Goal: Task Accomplishment & Management: Use online tool/utility

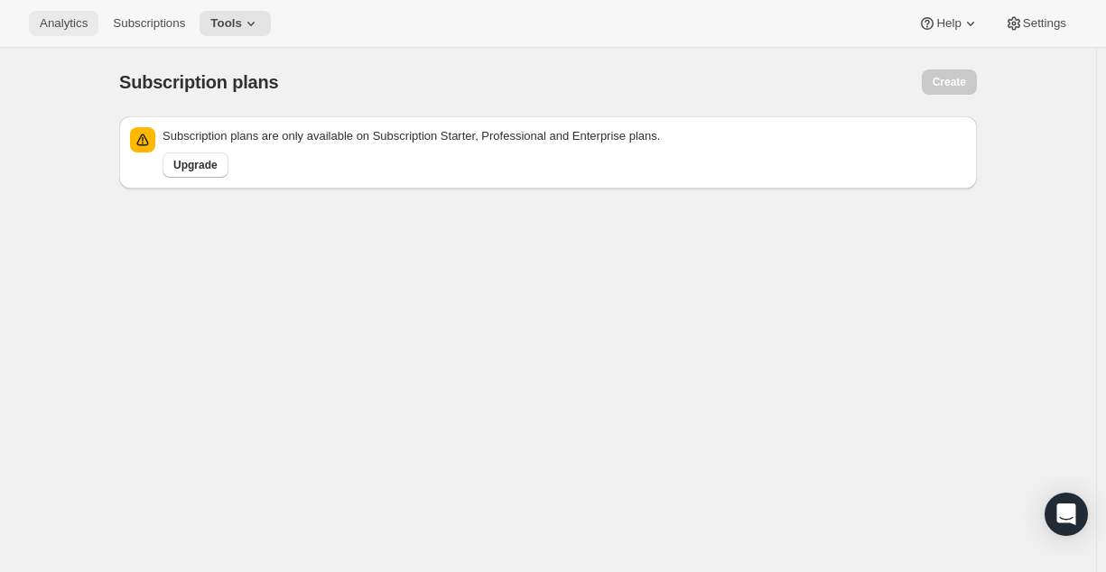
click at [70, 22] on span "Analytics" at bounding box center [64, 23] width 48 height 14
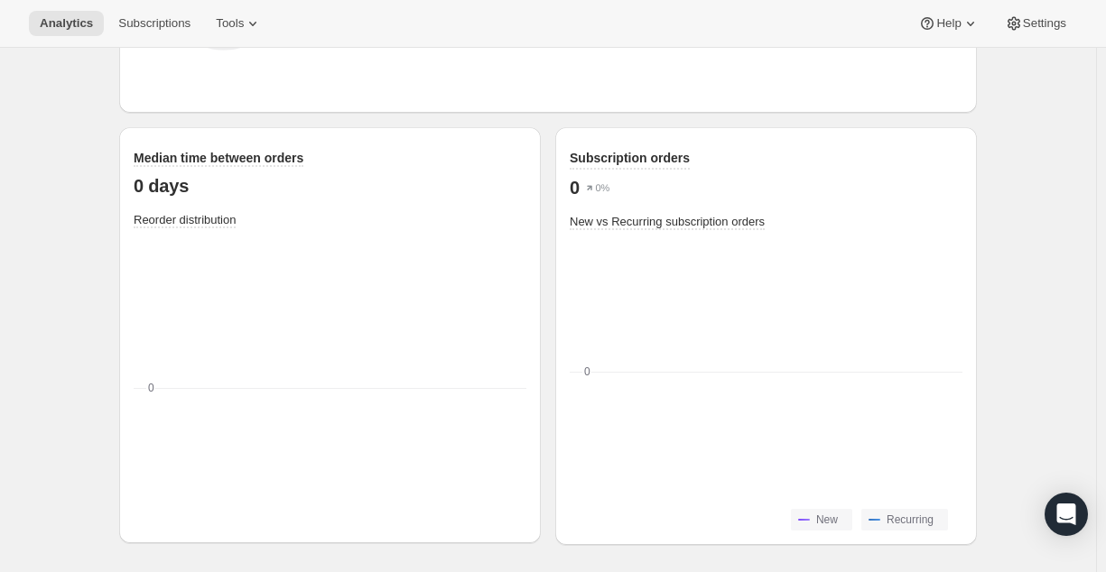
scroll to position [48, 0]
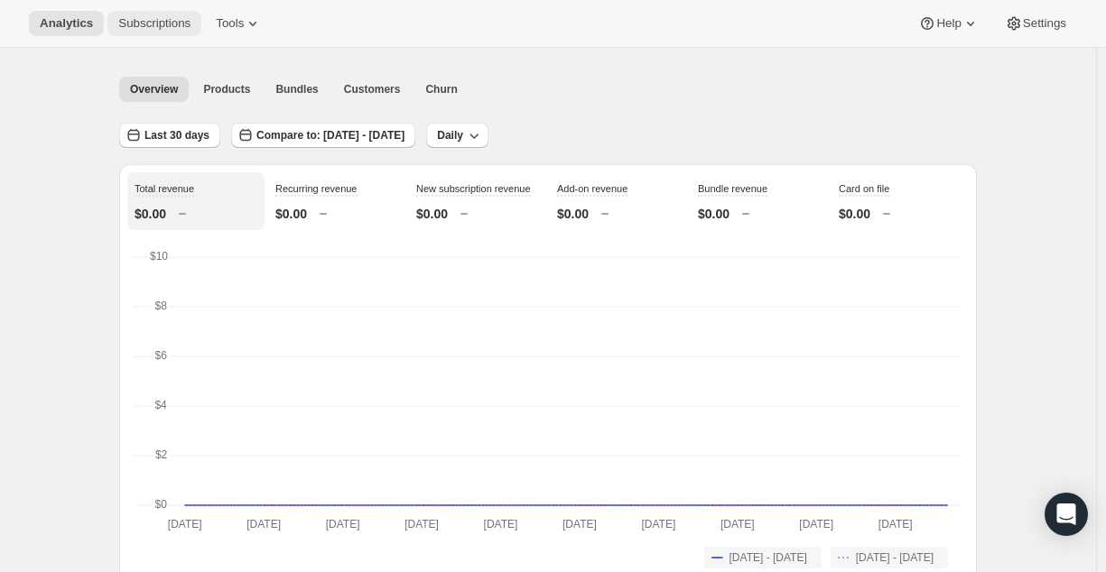
click at [172, 34] on button "Subscriptions" at bounding box center [154, 23] width 94 height 25
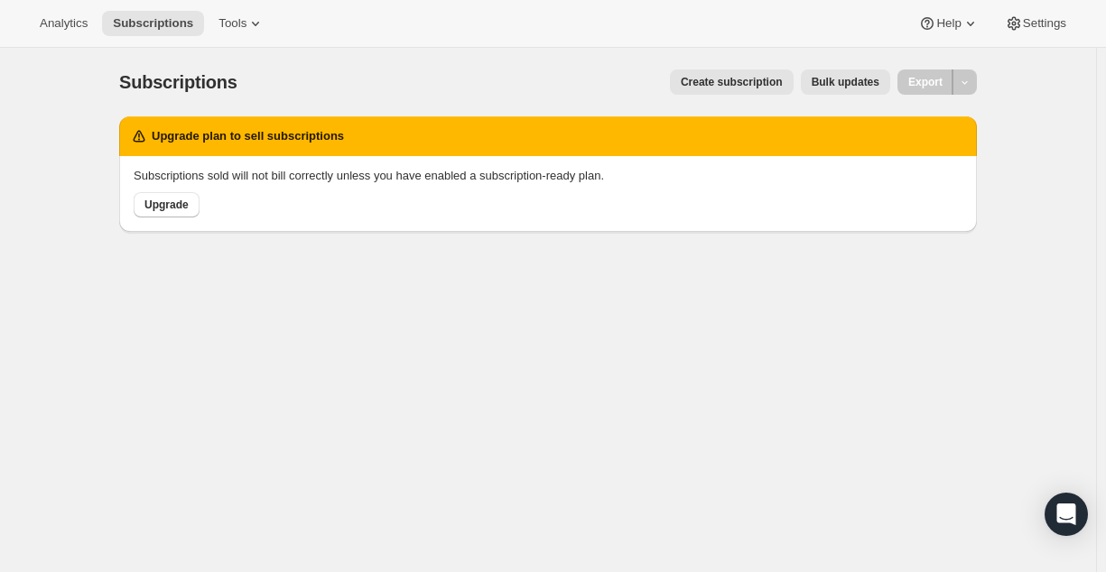
drag, startPoint x: 664, startPoint y: 80, endPoint x: 698, endPoint y: 84, distance: 33.6
click at [698, 84] on div "Create subscription Bulk updates" at bounding box center [574, 81] width 631 height 25
click at [698, 84] on span "Create subscription" at bounding box center [732, 82] width 102 height 14
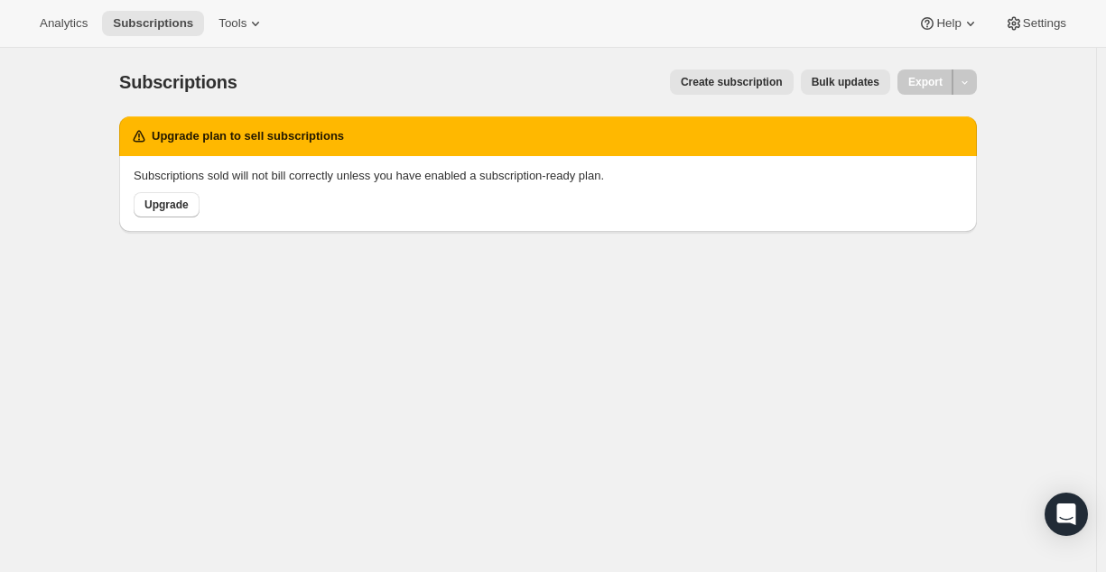
click at [698, 84] on span "Create subscription" at bounding box center [732, 82] width 102 height 14
click at [545, 287] on div "Subscriptions. This page is ready Subscriptions Create subscription Bulk update…" at bounding box center [548, 334] width 1096 height 572
click at [239, 18] on span "Tools" at bounding box center [232, 23] width 28 height 14
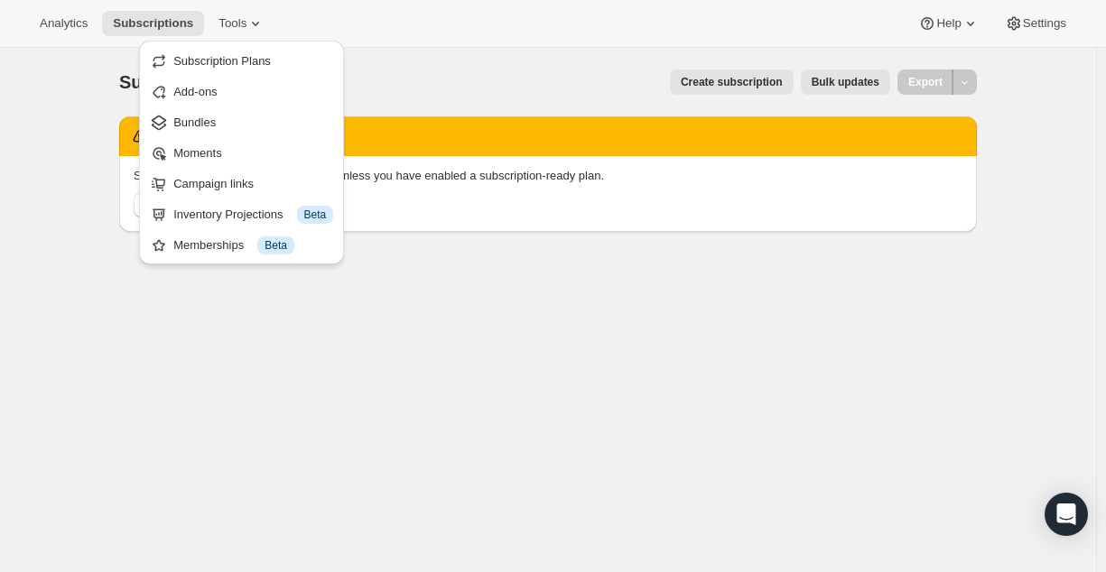
click at [356, 14] on div "Analytics Subscriptions Tools Help Settings" at bounding box center [553, 24] width 1106 height 48
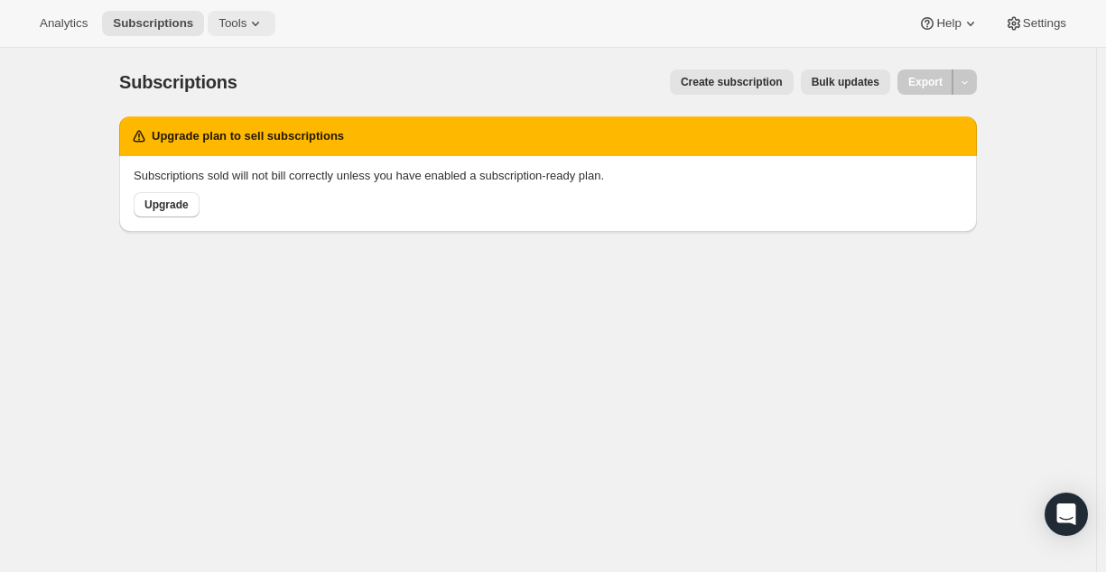
click at [244, 16] on span "Tools" at bounding box center [232, 23] width 28 height 14
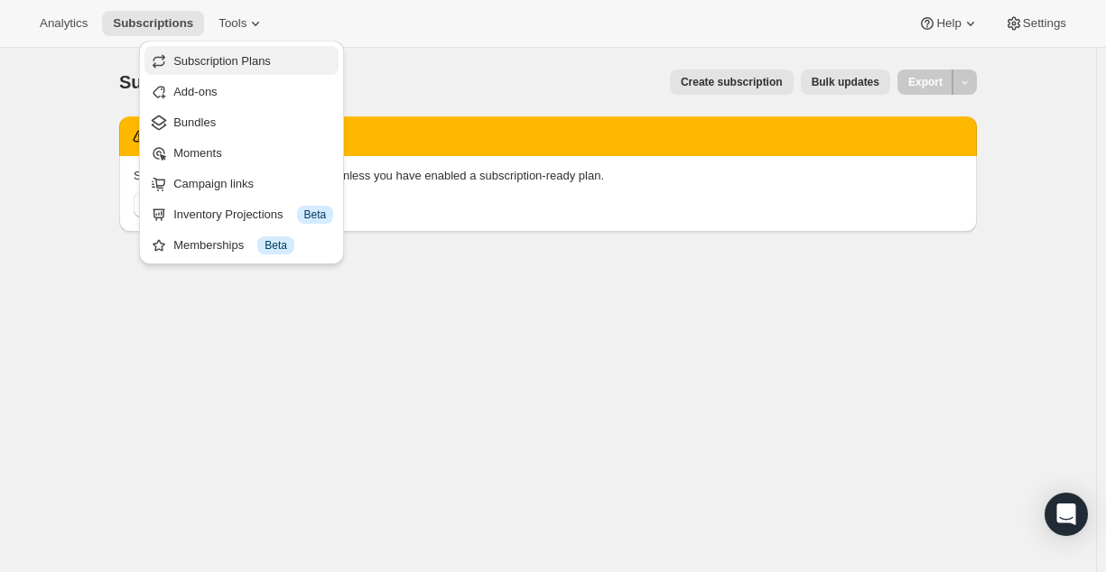
click at [241, 60] on span "Subscription Plans" at bounding box center [221, 61] width 97 height 14
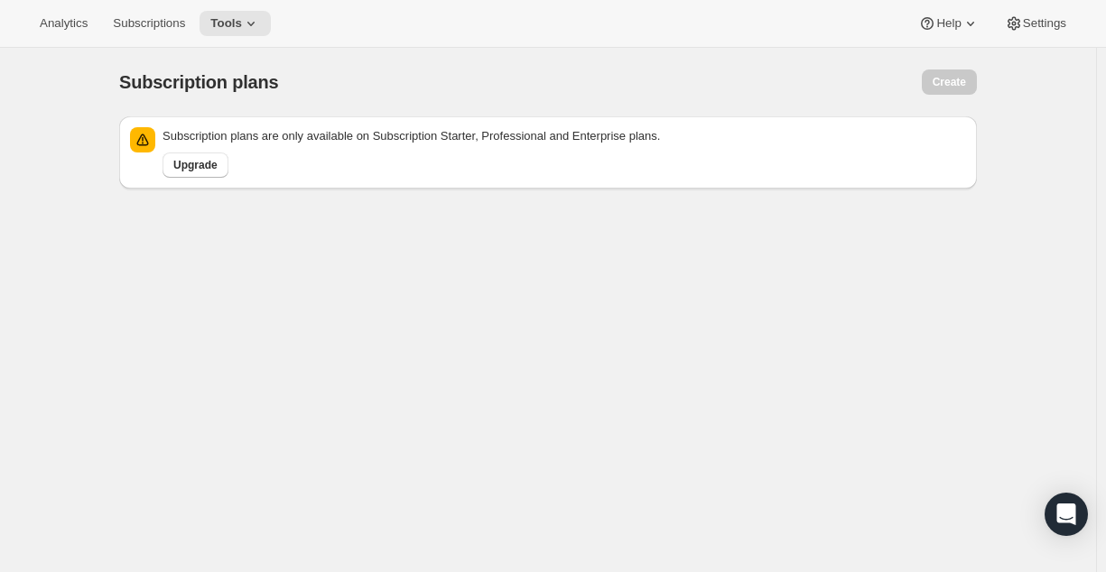
click at [246, 131] on p "Subscription plans are only available on Subscription Starter, Professional and…" at bounding box center [563, 136] width 803 height 18
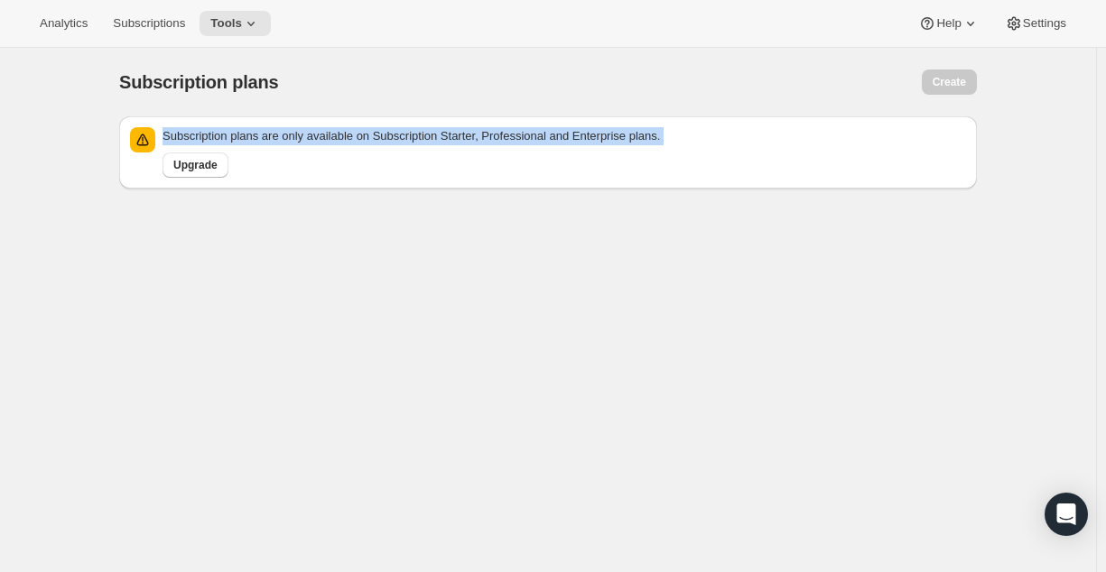
click at [246, 131] on p "Subscription plans are only available on Subscription Starter, Professional and…" at bounding box center [563, 136] width 803 height 18
copy div "Subscription plans are only available on Subscription Starter, Professional and…"
click at [202, 161] on span "Upgrade" at bounding box center [195, 165] width 44 height 14
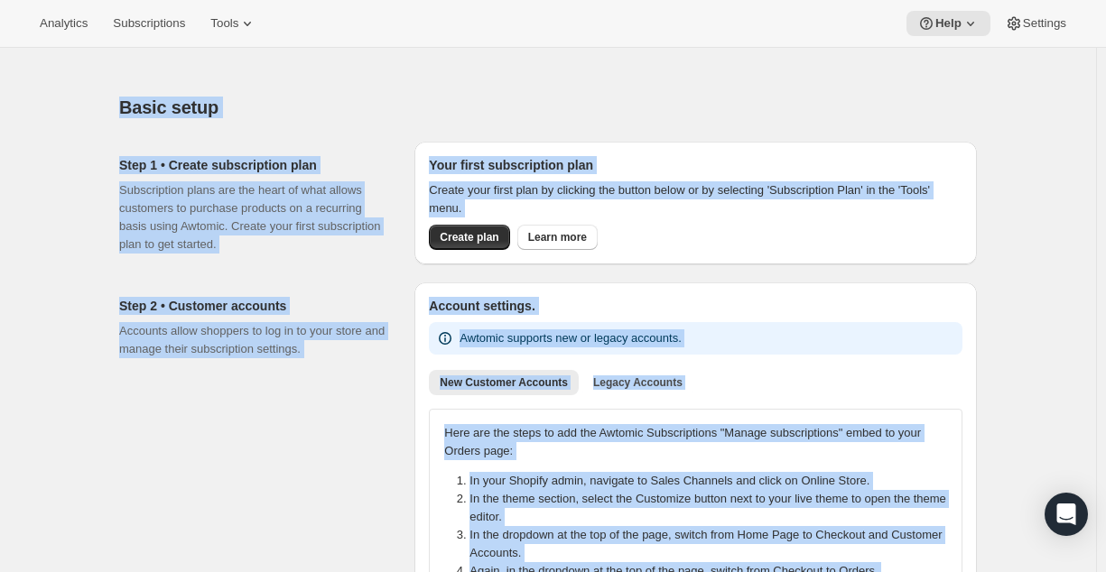
click at [524, 105] on div "Basic setup" at bounding box center [547, 107] width 857 height 25
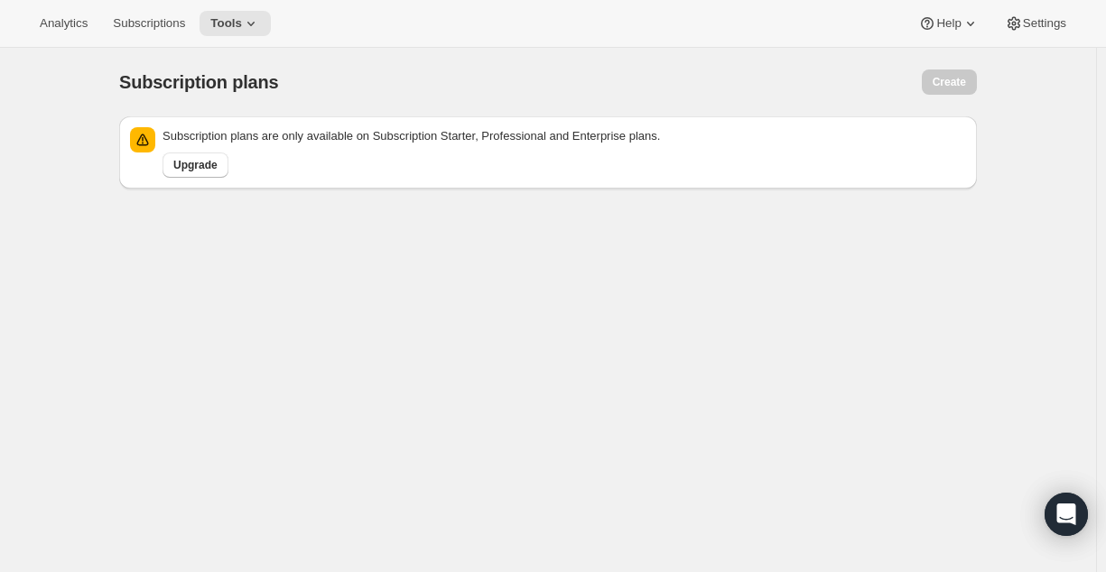
click at [289, 138] on p "Subscription plans are only available on Subscription Starter, Professional and…" at bounding box center [563, 136] width 803 height 18
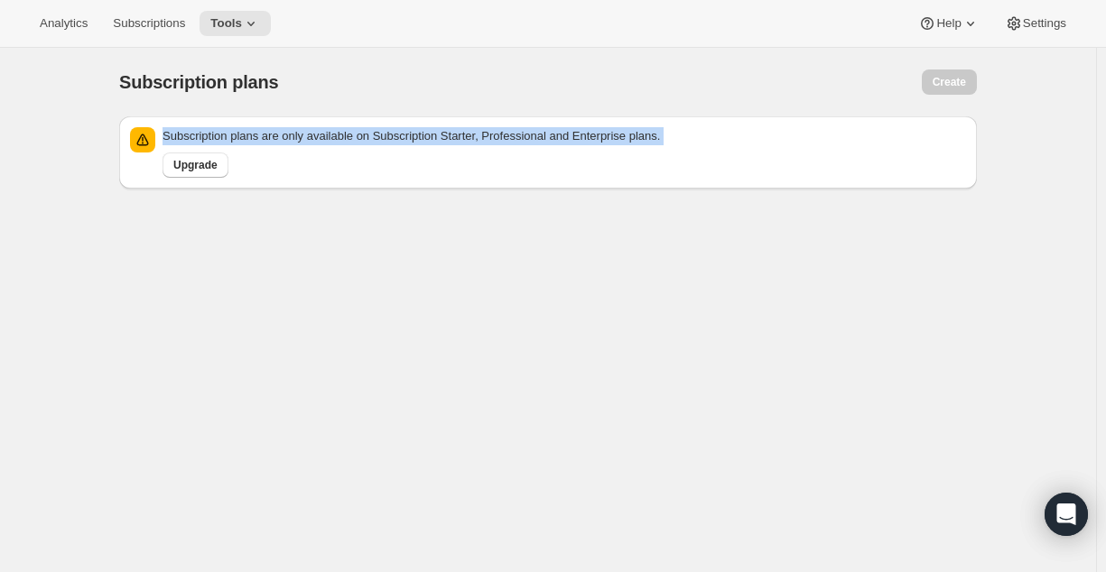
click at [289, 138] on p "Subscription plans are only available on Subscription Starter, Professional and…" at bounding box center [563, 136] width 803 height 18
copy div "Subscription plans are only available on Subscription Starter, Professional and…"
click at [160, 34] on button "Subscriptions" at bounding box center [149, 23] width 94 height 25
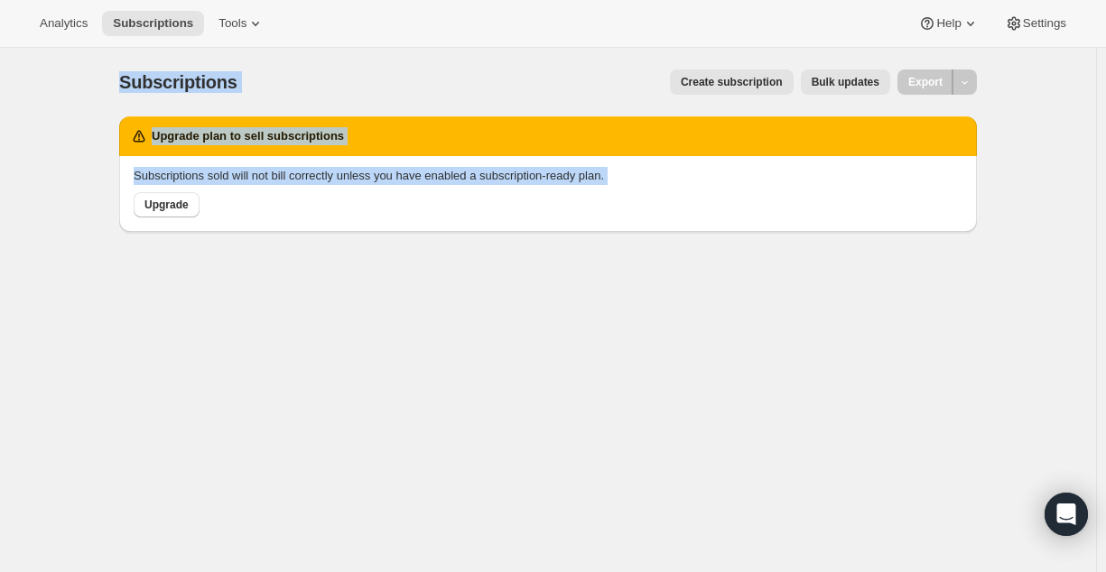
click at [306, 142] on h2 "Upgrade plan to sell subscriptions" at bounding box center [248, 136] width 192 height 18
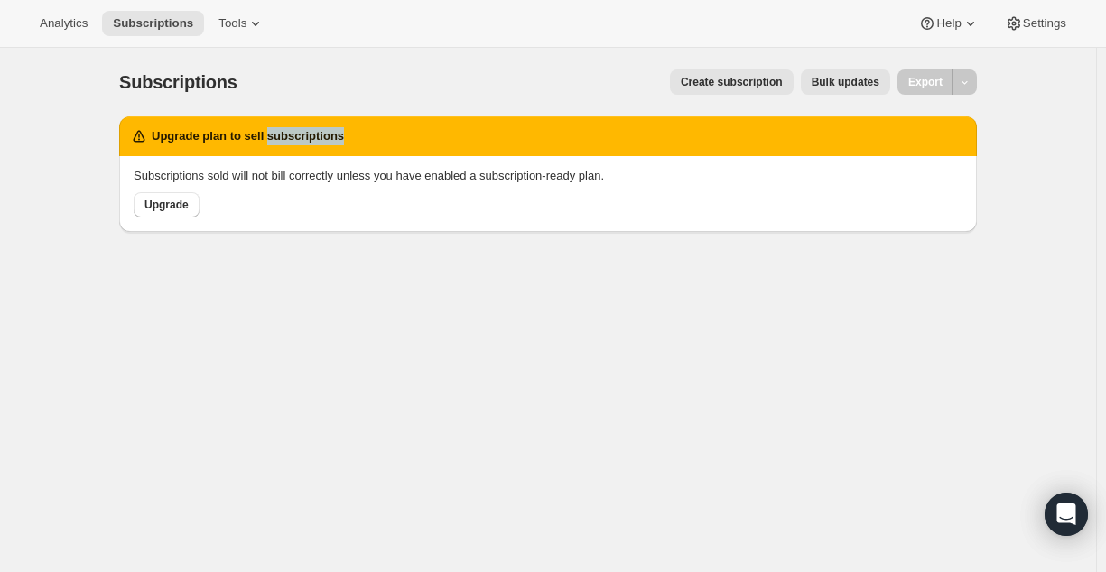
click at [306, 142] on h2 "Upgrade plan to sell subscriptions" at bounding box center [248, 136] width 192 height 18
drag, startPoint x: 734, startPoint y: 100, endPoint x: 750, endPoint y: 81, distance: 25.0
click at [750, 81] on div "Subscriptions. This page is ready Subscriptions Create subscription Bulk update…" at bounding box center [547, 82] width 857 height 69
click at [750, 81] on span "Create subscription" at bounding box center [732, 82] width 102 height 14
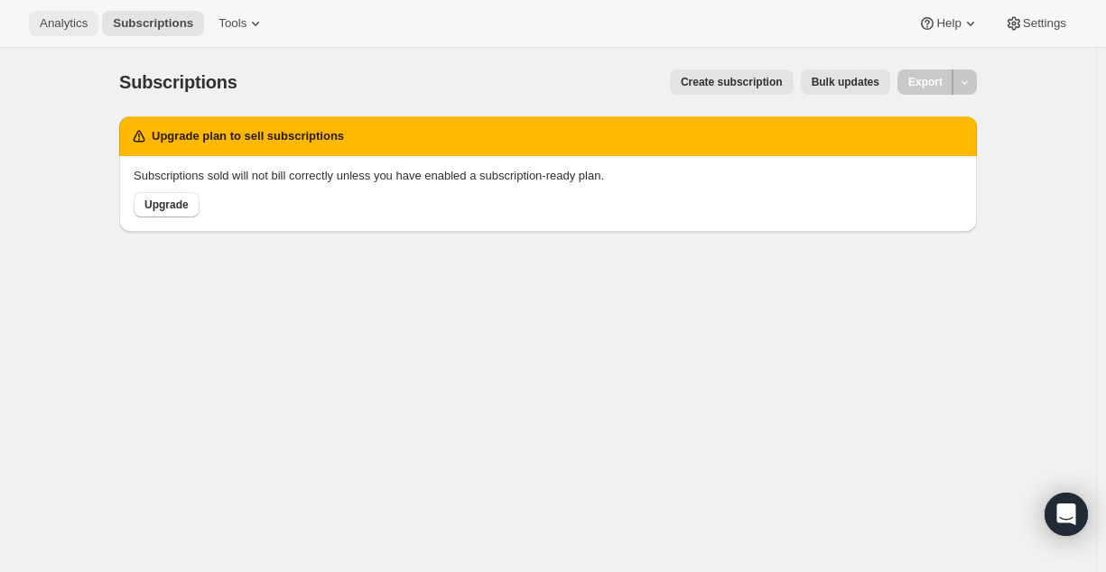
click at [61, 27] on span "Analytics" at bounding box center [64, 23] width 48 height 14
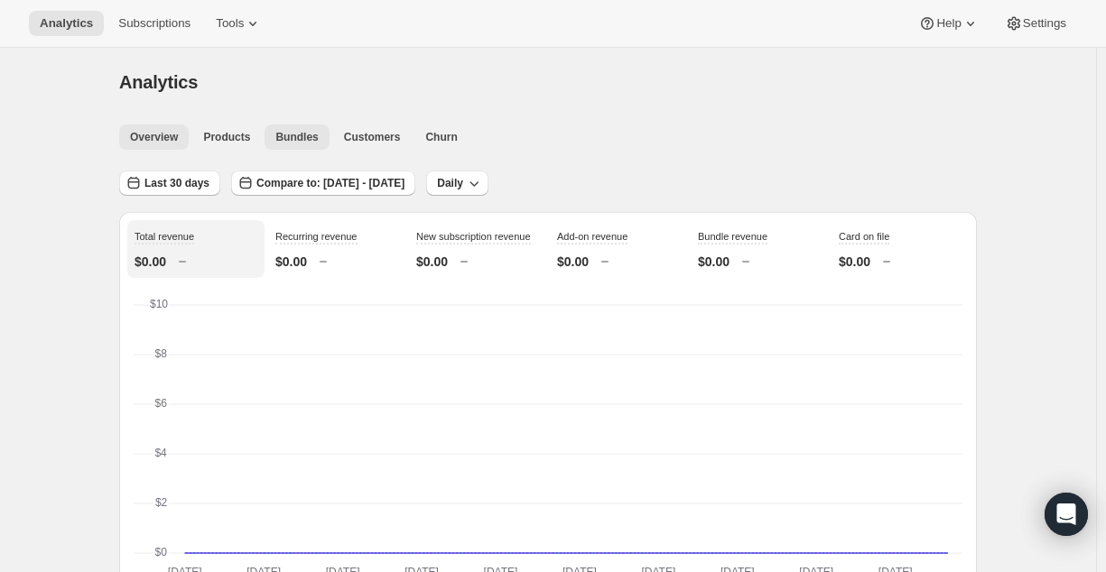
click at [283, 131] on span "Bundles" at bounding box center [296, 137] width 42 height 14
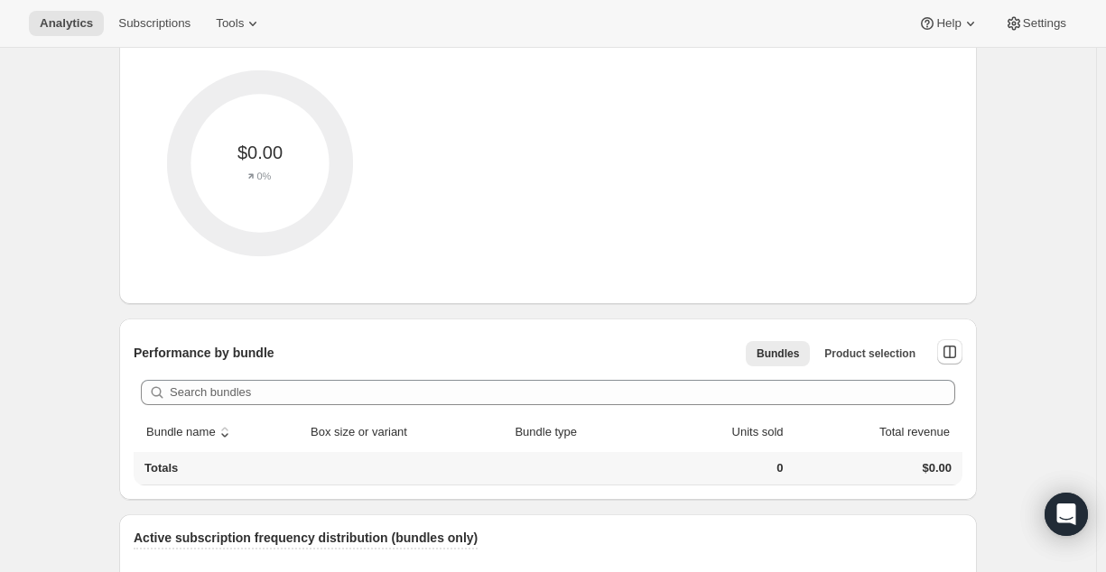
scroll to position [666, 0]
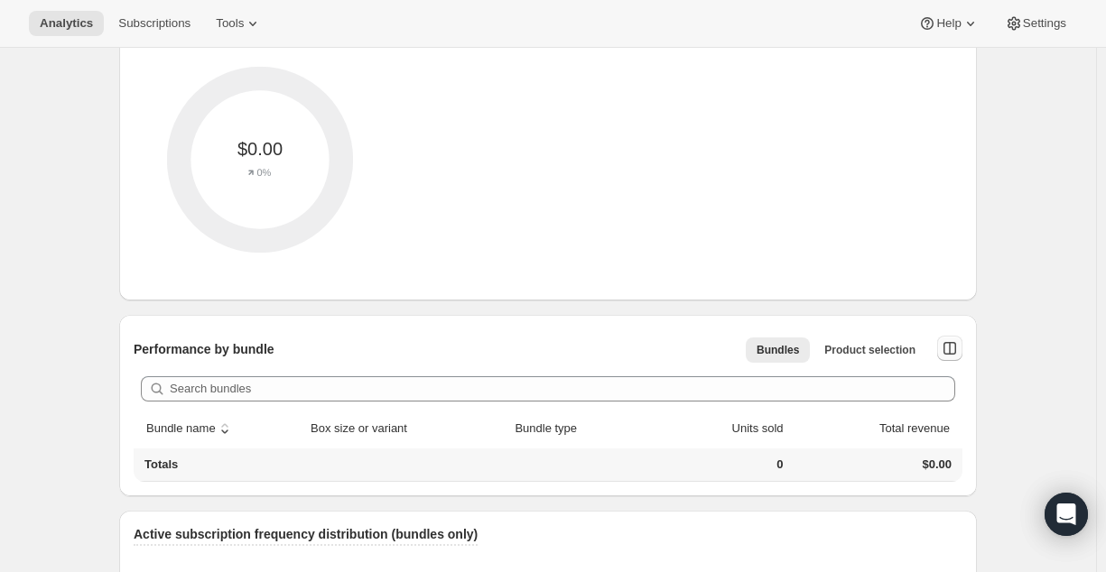
click at [949, 351] on icon "button" at bounding box center [949, 348] width 13 height 13
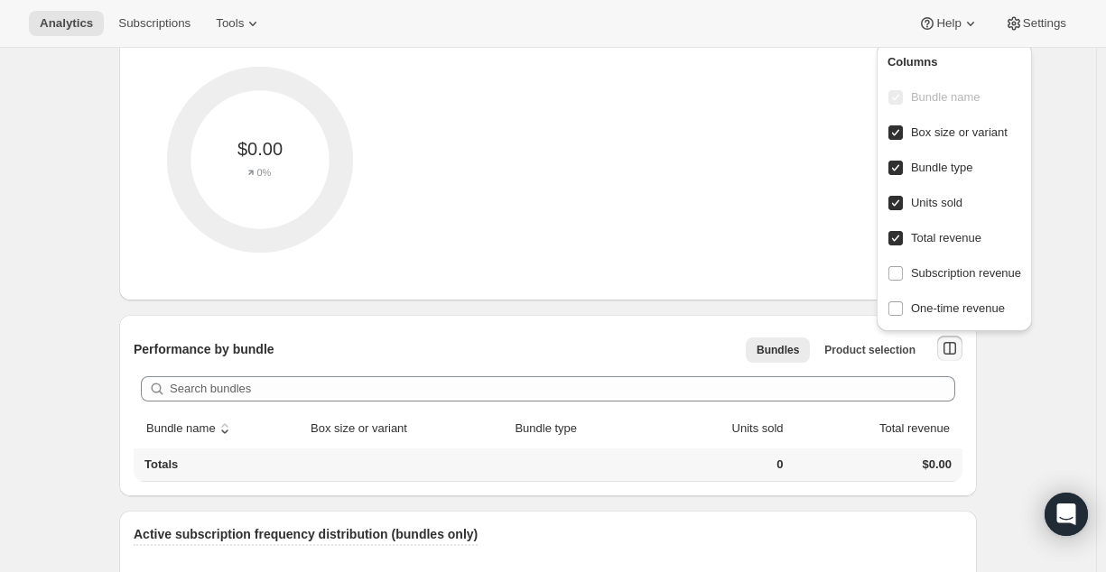
click at [394, 467] on td at bounding box center [407, 465] width 204 height 33
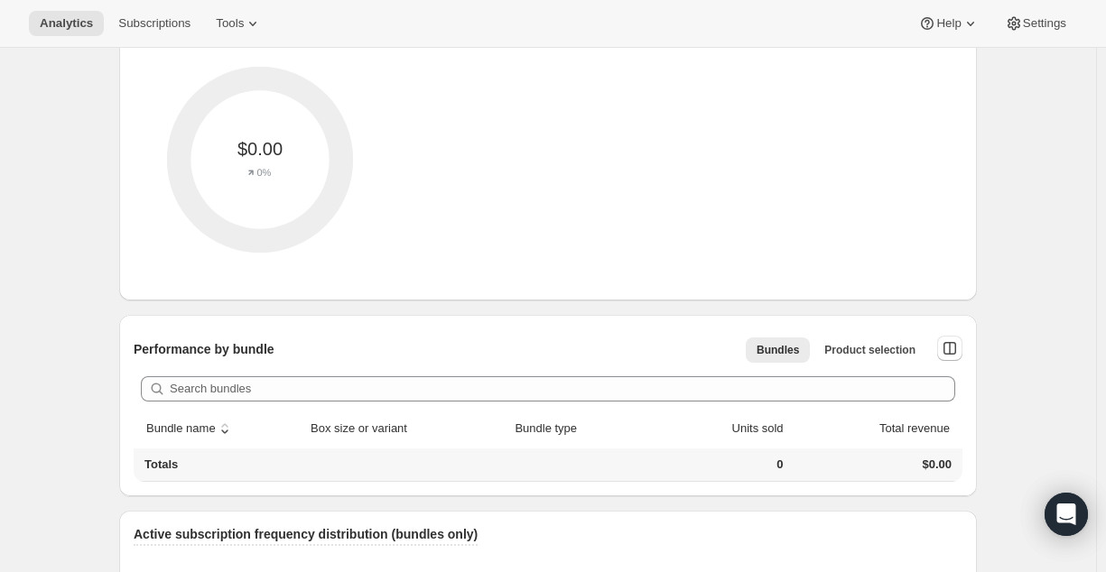
click at [394, 467] on td at bounding box center [407, 465] width 204 height 33
click at [473, 414] on th "sort descending by Box size or variant" at bounding box center [407, 429] width 204 height 40
click at [468, 432] on th "sort descending by Box size or variant" at bounding box center [407, 429] width 204 height 40
click at [770, 347] on span "Bundles" at bounding box center [777, 347] width 42 height 14
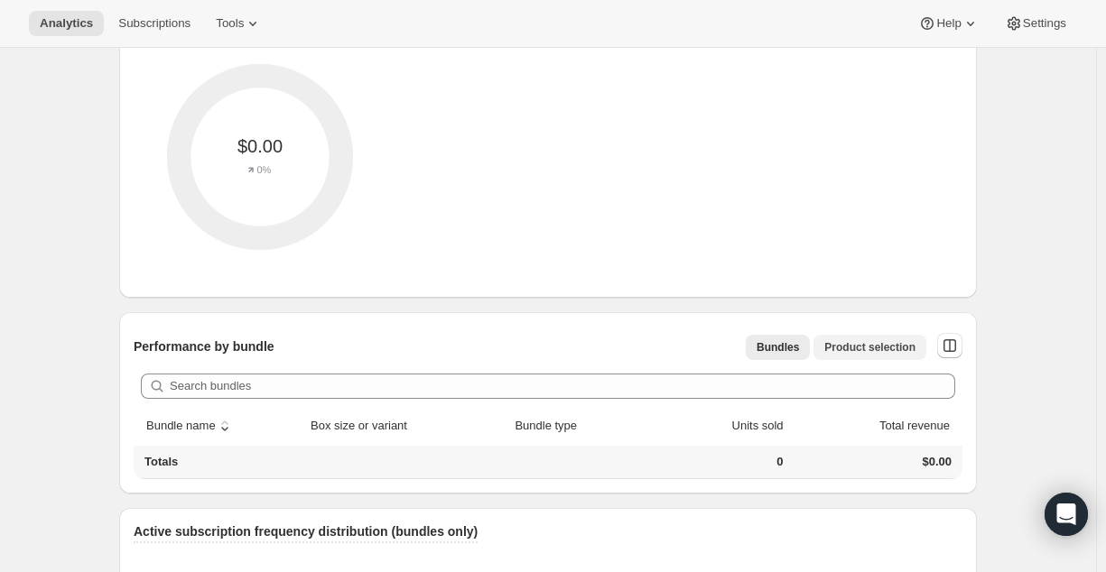
click at [822, 347] on button "Product selection" at bounding box center [869, 347] width 113 height 25
click at [942, 342] on button "button" at bounding box center [949, 345] width 25 height 25
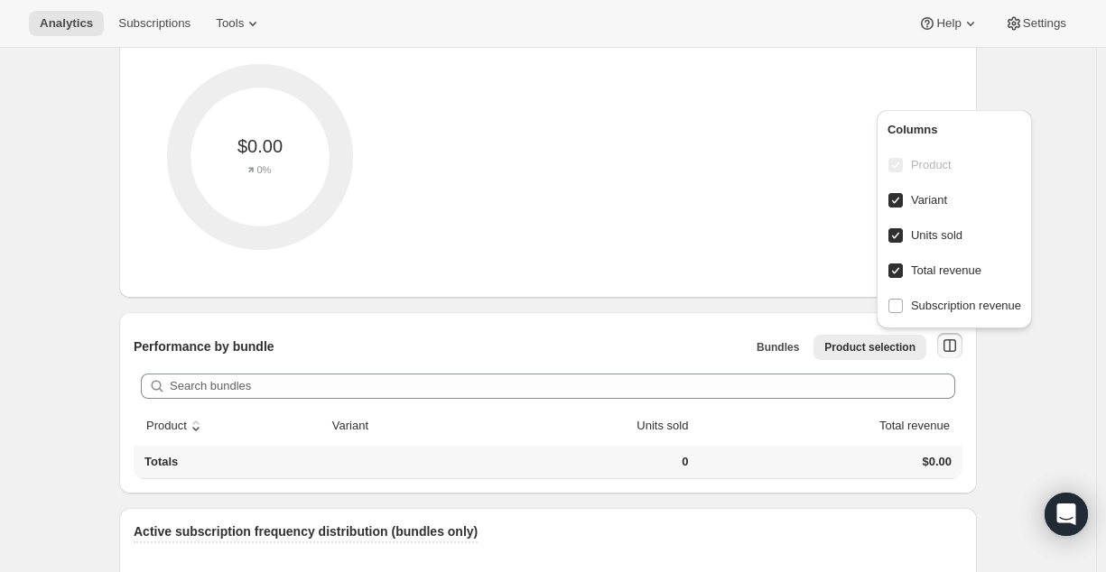
click at [793, 143] on div "$0.00 0%" at bounding box center [548, 157] width 829 height 253
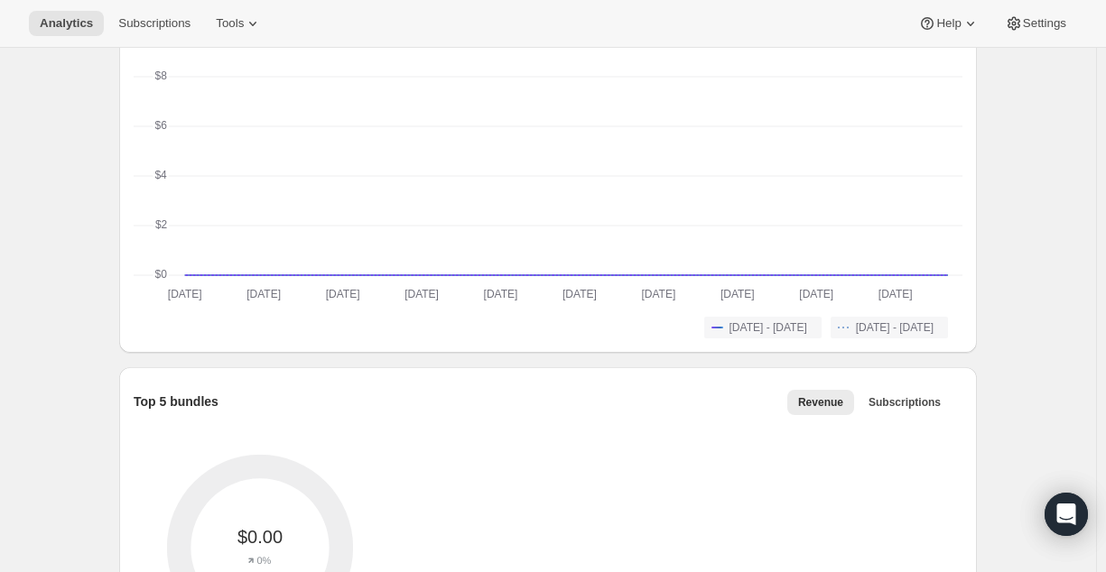
scroll to position [0, 0]
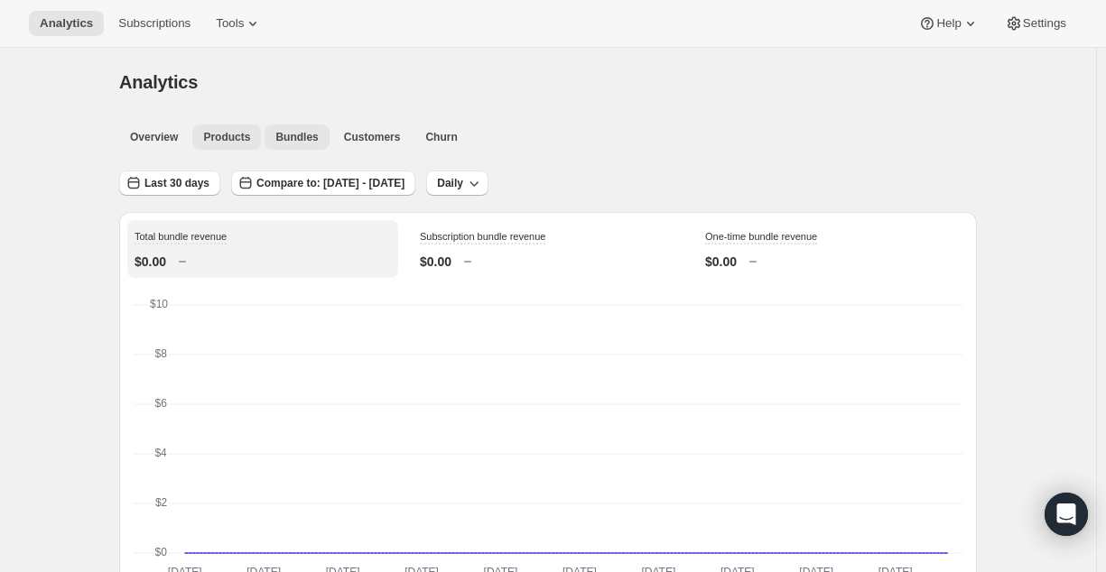
click at [232, 133] on span "Products" at bounding box center [226, 137] width 47 height 14
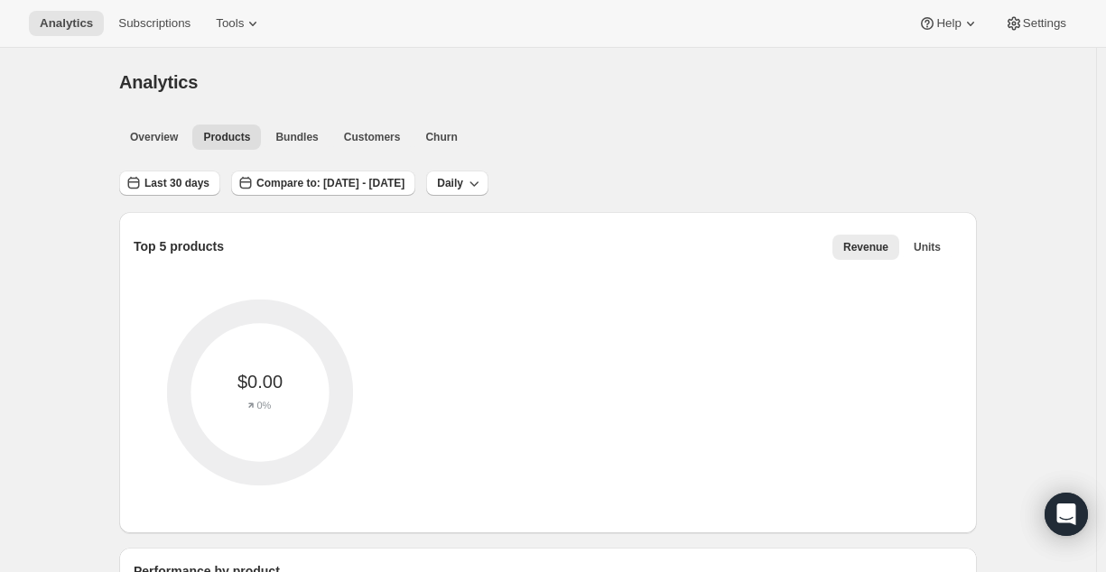
scroll to position [164, 0]
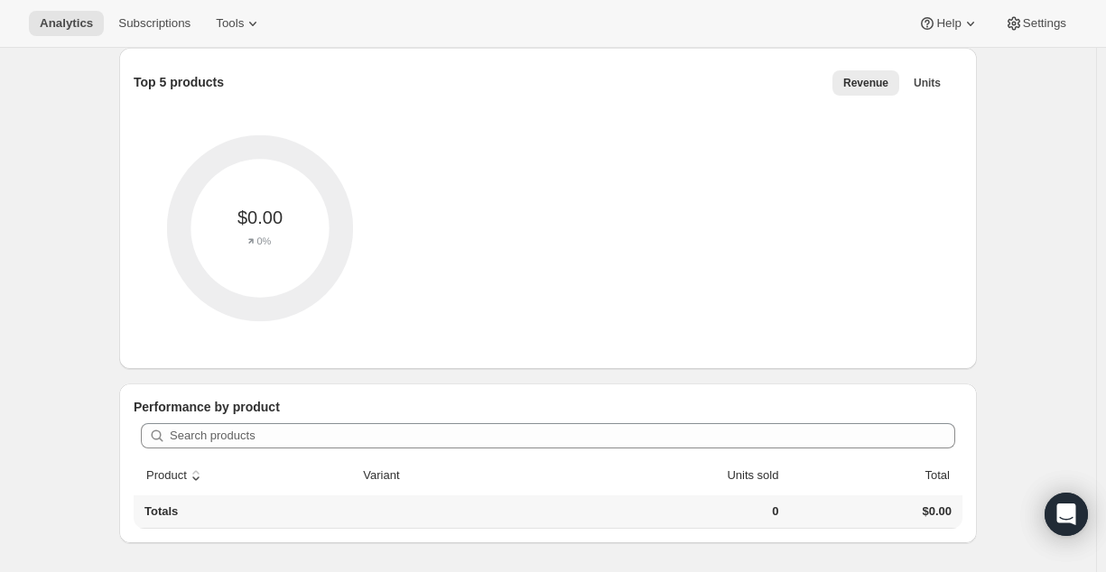
click at [318, 527] on th "Totals" at bounding box center [246, 512] width 224 height 33
click at [326, 516] on th "Totals" at bounding box center [246, 512] width 224 height 33
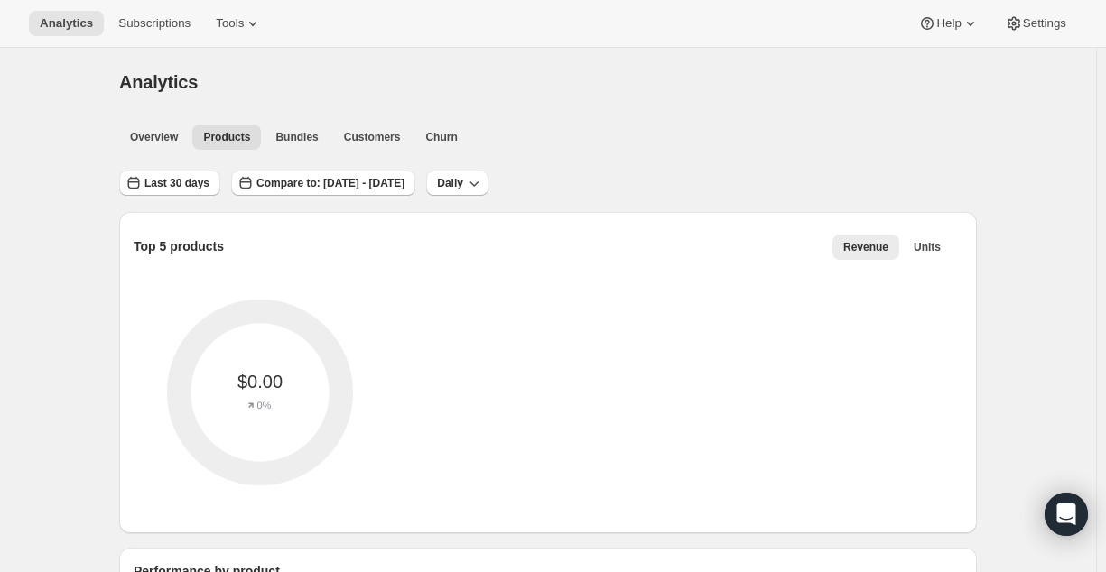
click at [159, 150] on div "Overview Products Bundles Customers Churn More views Overview Products Bundles …" at bounding box center [542, 136] width 868 height 40
click at [164, 135] on span "Overview" at bounding box center [154, 137] width 48 height 14
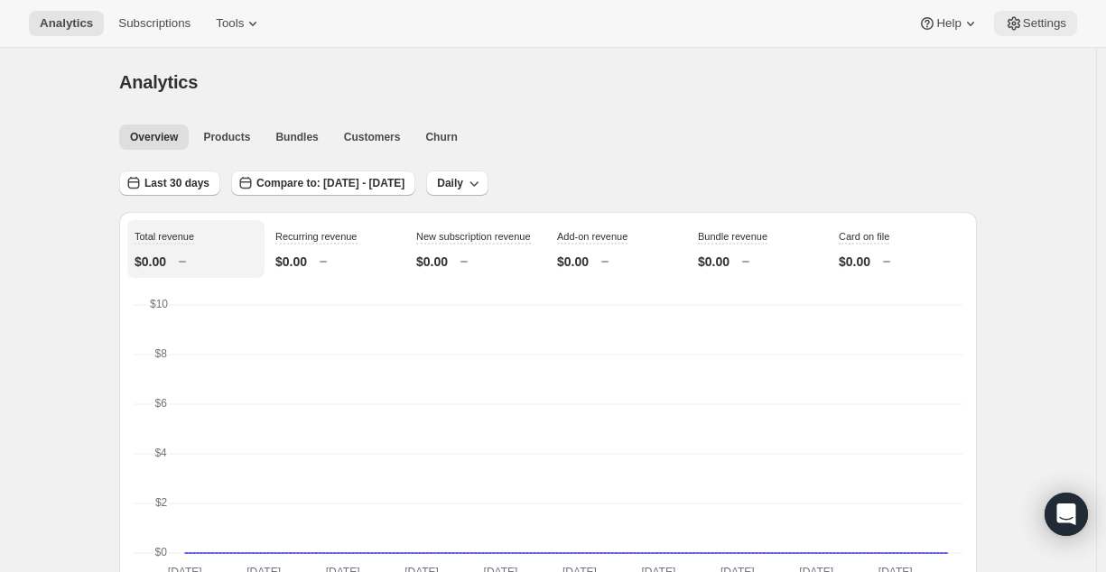
click at [1021, 14] on icon at bounding box center [1014, 23] width 18 height 18
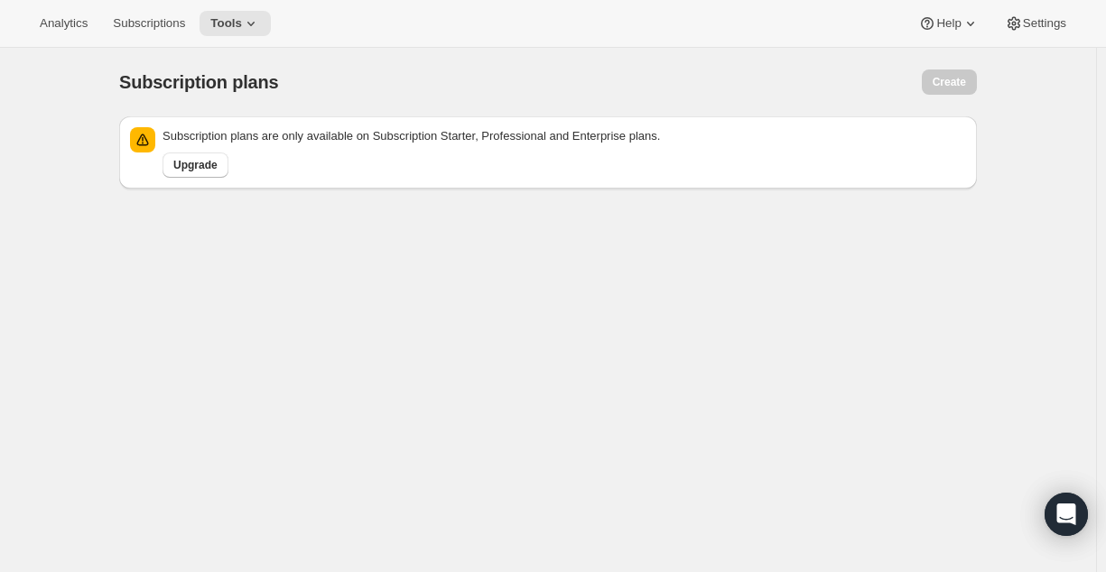
click at [55, 6] on div "Analytics Subscriptions Tools Help Settings" at bounding box center [553, 24] width 1106 height 48
click at [65, 31] on button "Analytics" at bounding box center [63, 23] width 69 height 25
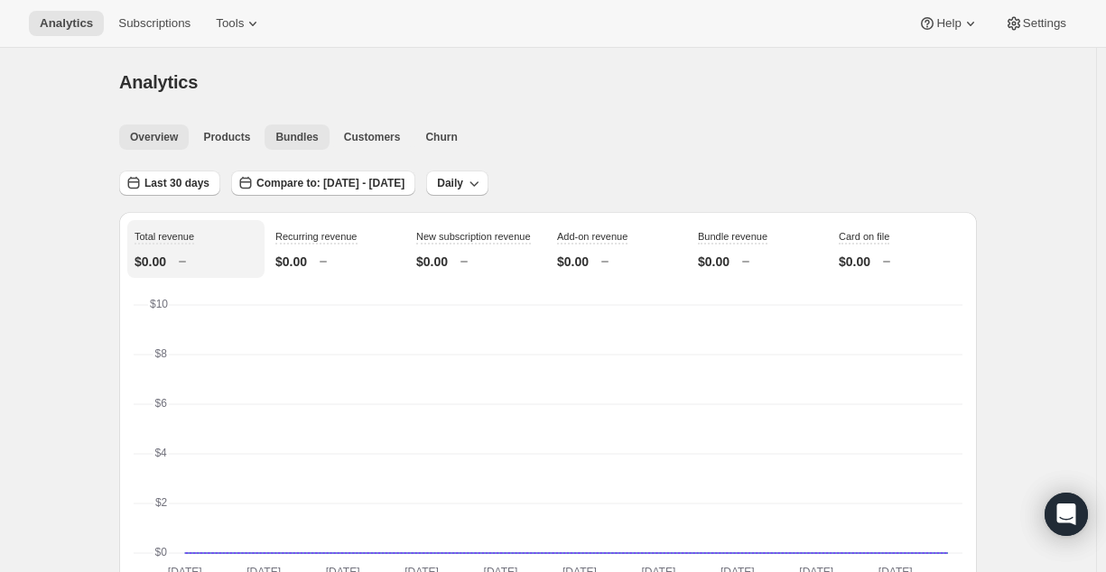
click at [299, 131] on span "Bundles" at bounding box center [296, 137] width 42 height 14
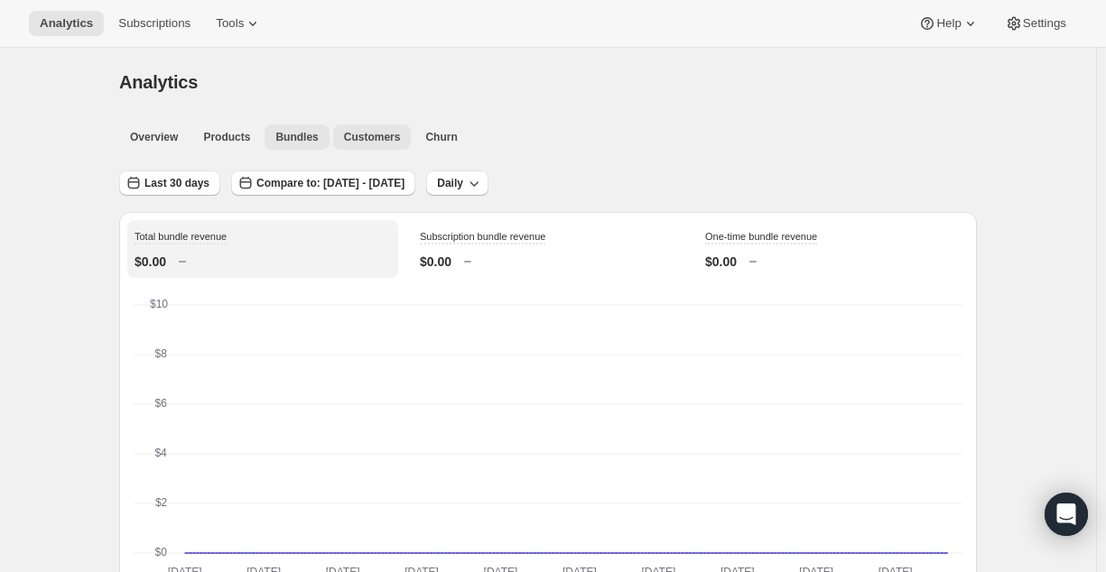
click at [385, 130] on span "Customers" at bounding box center [372, 137] width 57 height 14
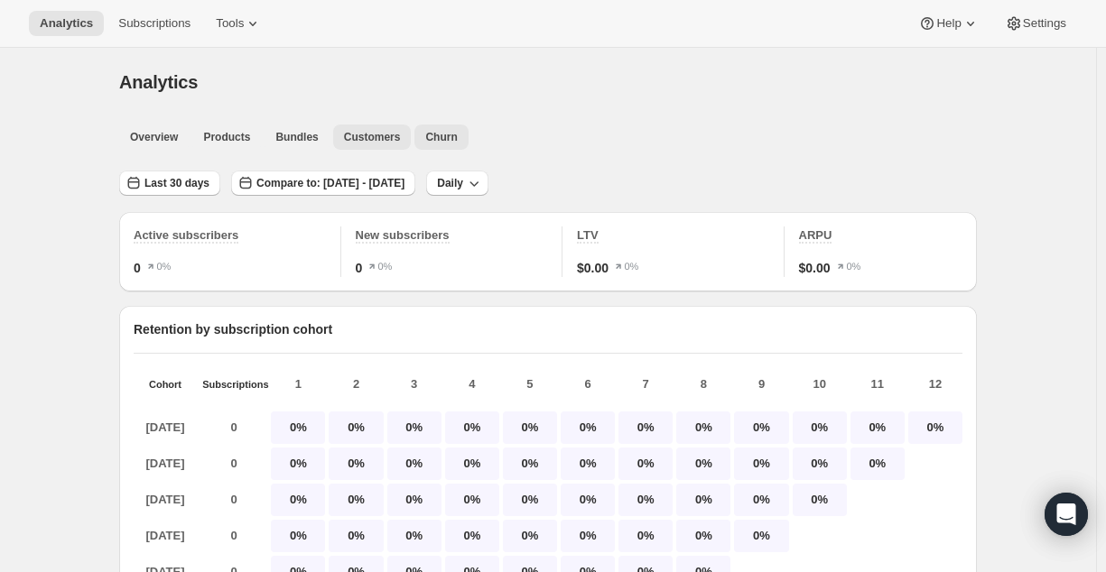
click at [441, 131] on span "Churn" at bounding box center [441, 137] width 32 height 14
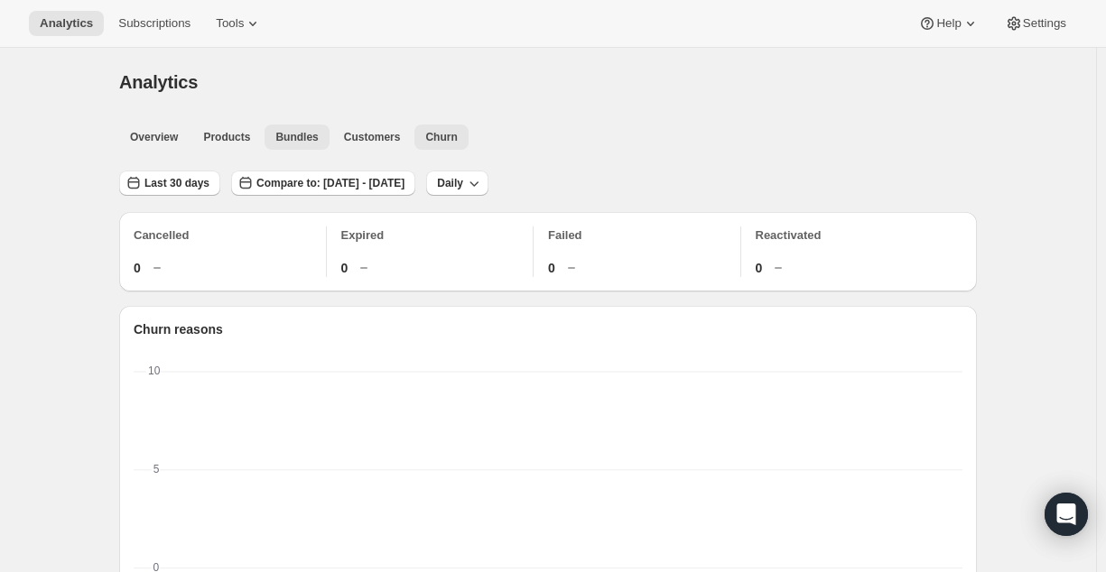
click at [286, 130] on span "Bundles" at bounding box center [296, 137] width 42 height 14
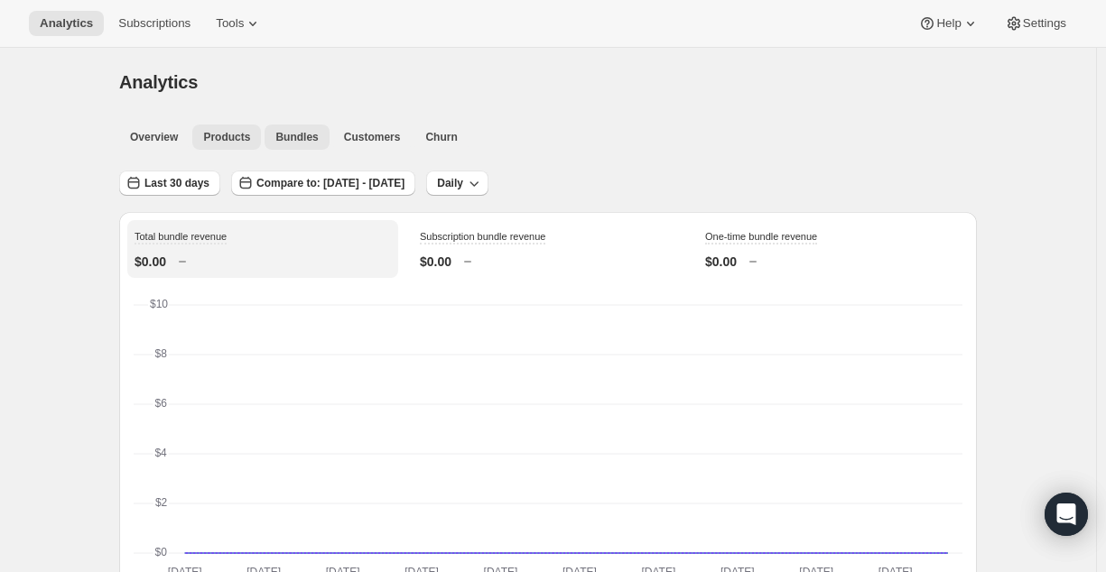
click at [240, 143] on span "Products" at bounding box center [226, 137] width 47 height 14
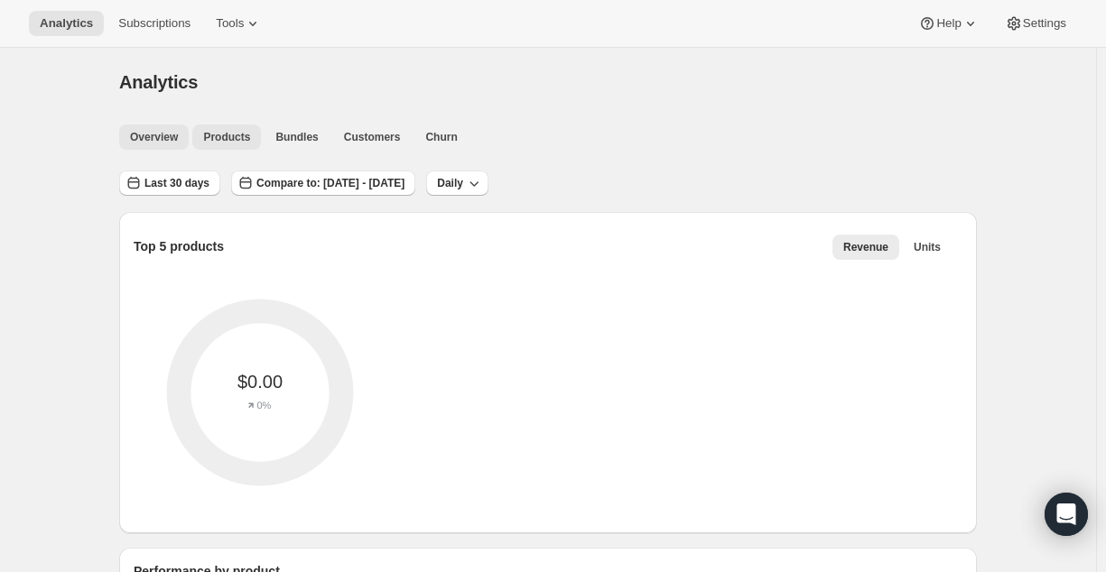
click at [177, 144] on span "Overview" at bounding box center [154, 137] width 48 height 14
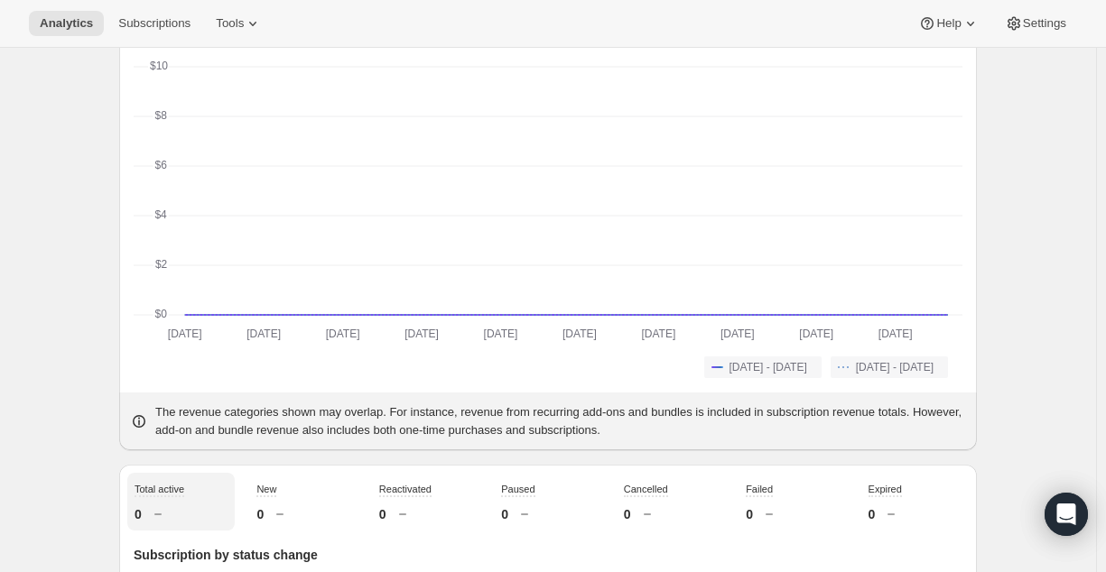
scroll to position [42, 0]
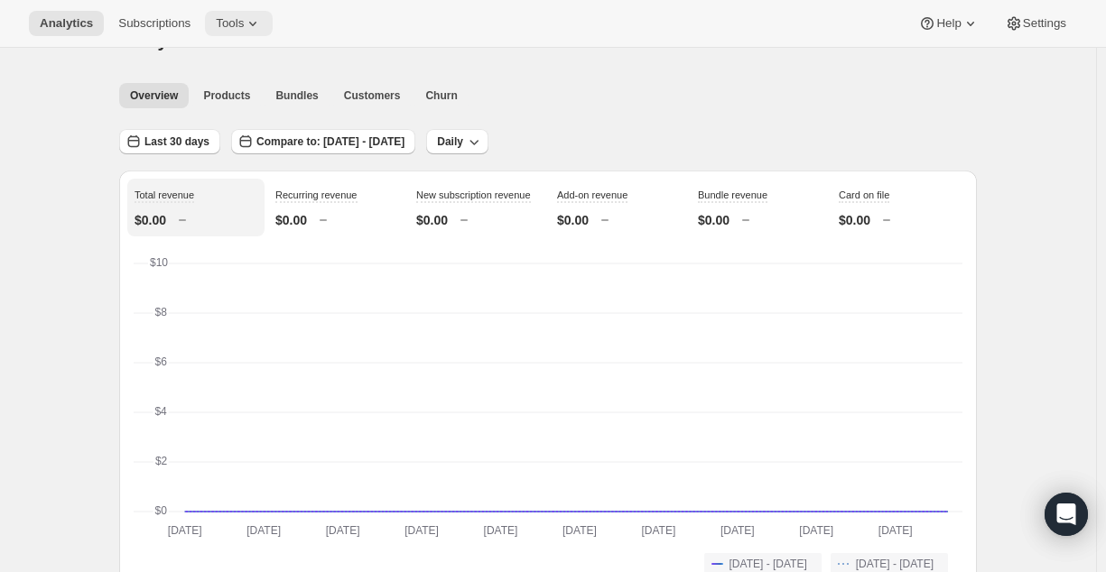
click at [234, 14] on button "Tools" at bounding box center [239, 23] width 68 height 25
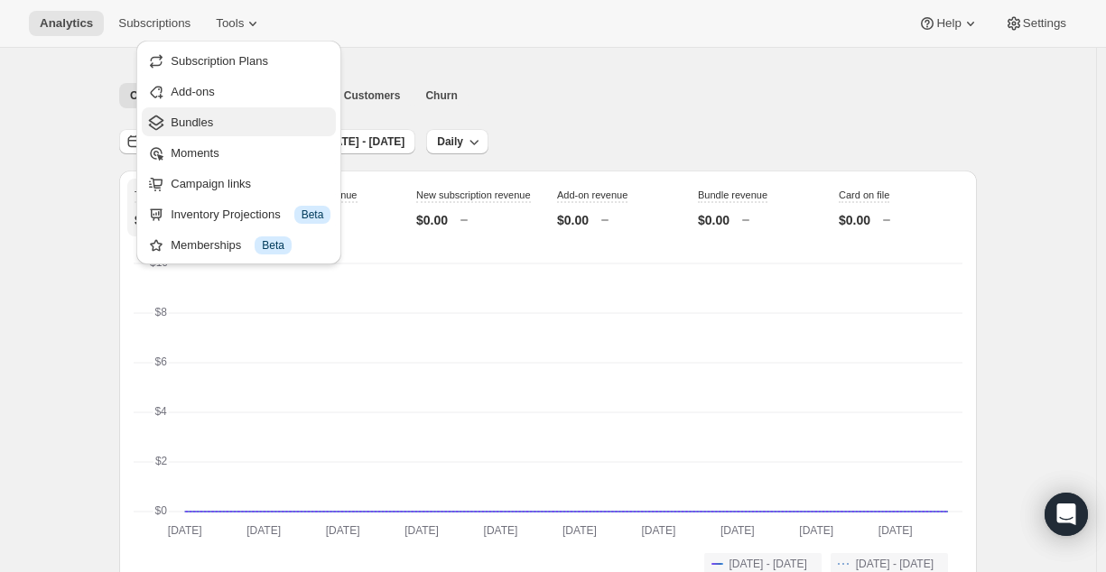
click at [227, 123] on span "Bundles" at bounding box center [251, 123] width 160 height 18
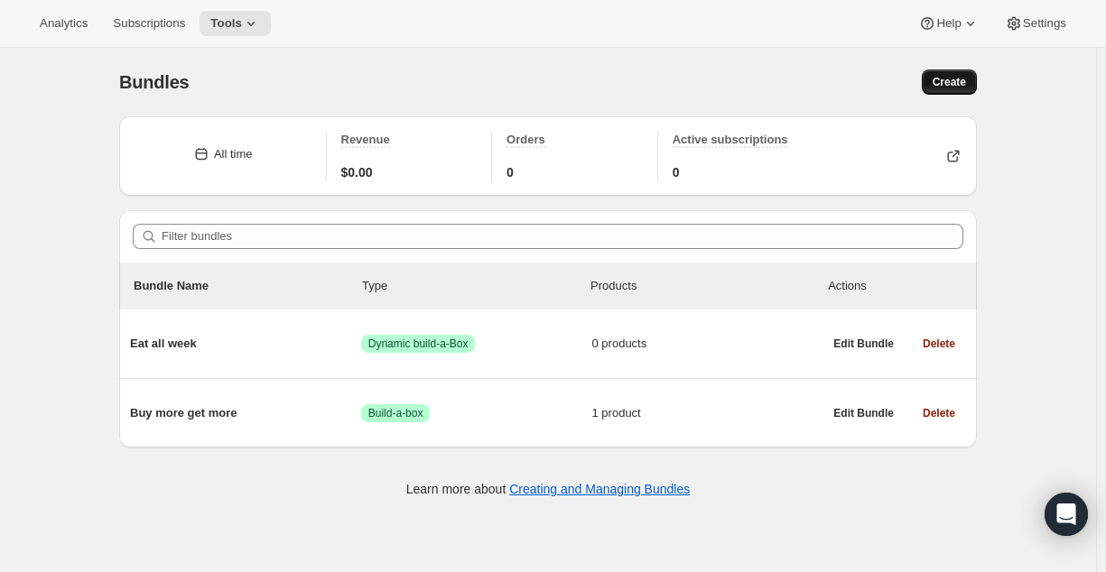
click at [975, 91] on button "Create" at bounding box center [949, 81] width 55 height 25
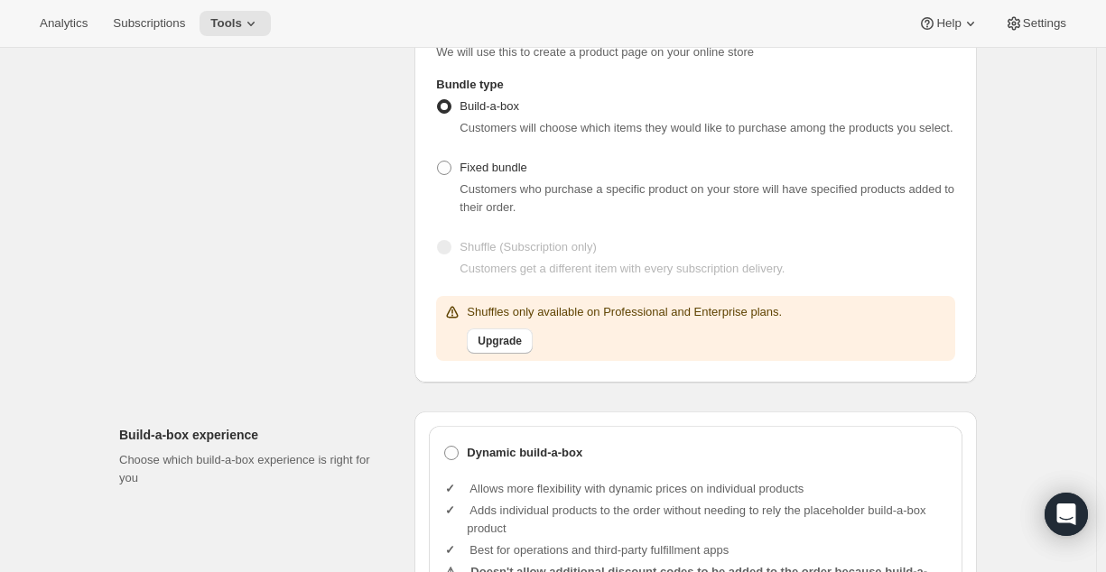
scroll to position [206, 0]
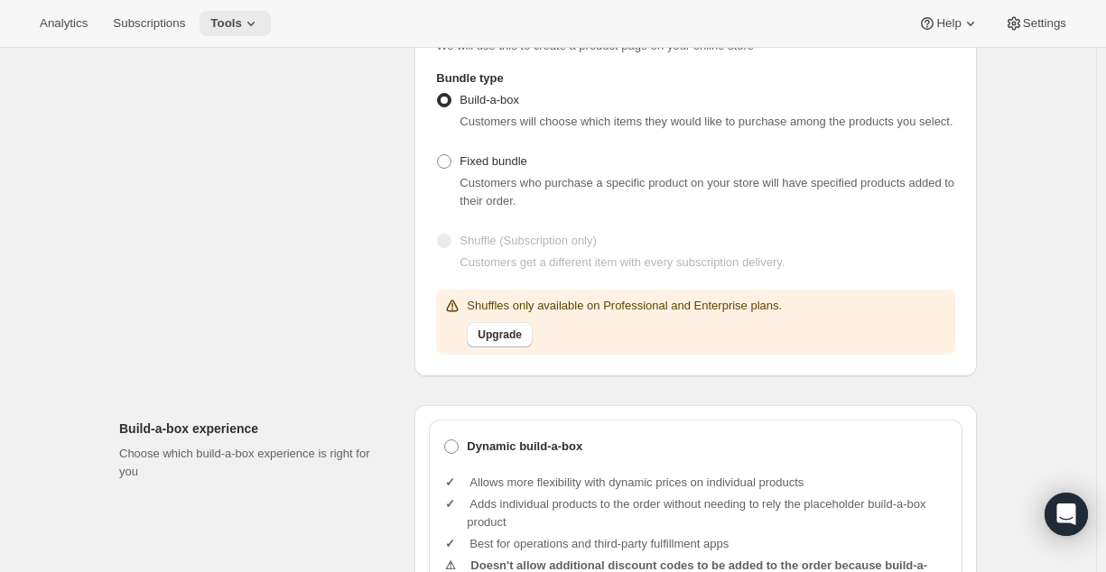
click at [247, 30] on icon at bounding box center [251, 23] width 18 height 18
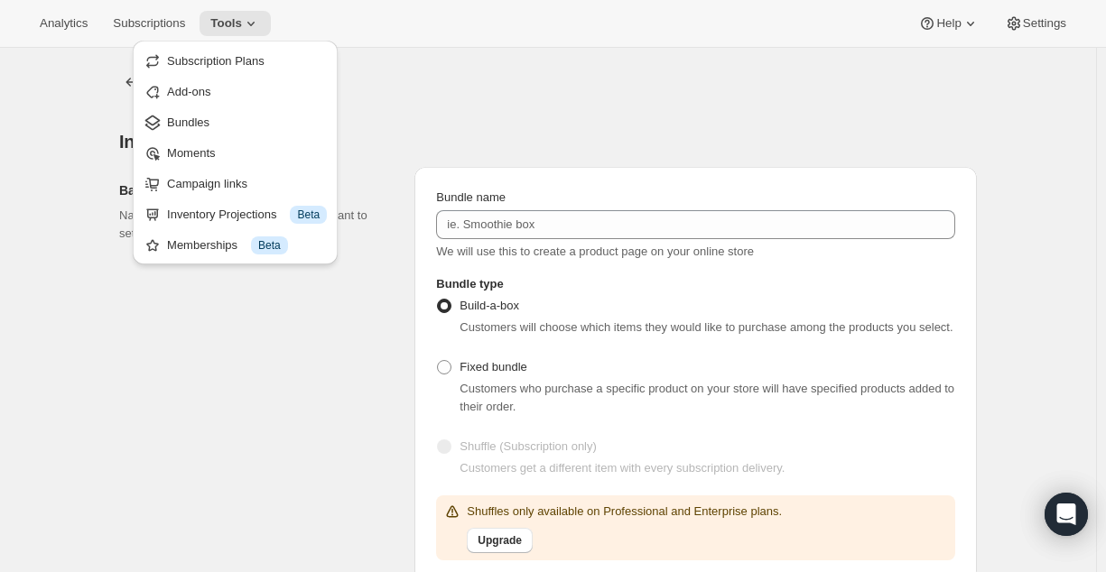
click at [580, 168] on div "Bundle name We will use this to create a product page on your online store Bund…" at bounding box center [695, 374] width 562 height 415
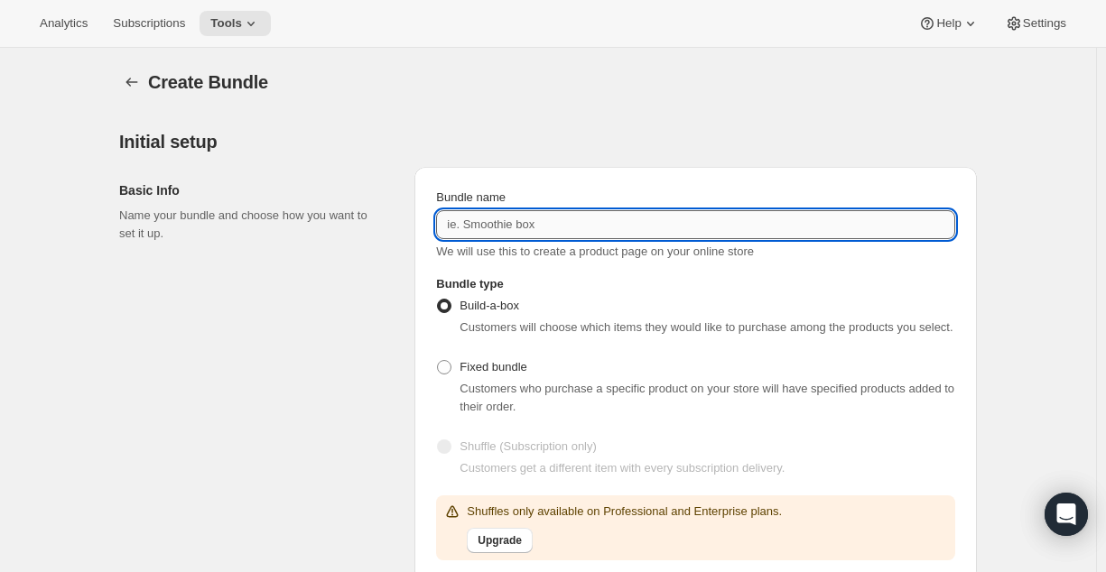
click at [542, 236] on input "Bundle name" at bounding box center [695, 224] width 519 height 29
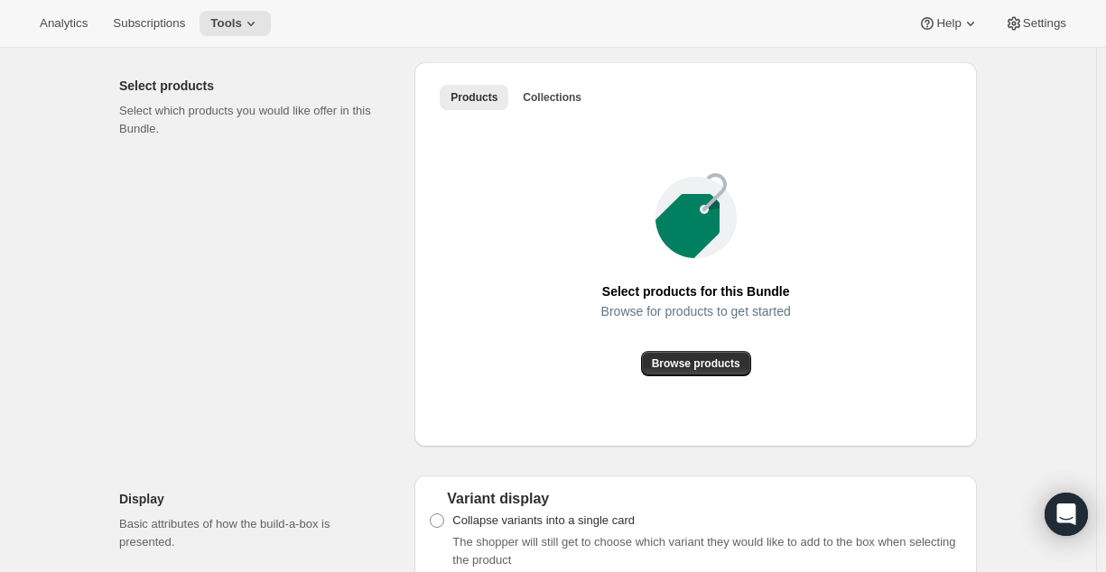
scroll to position [1067, 0]
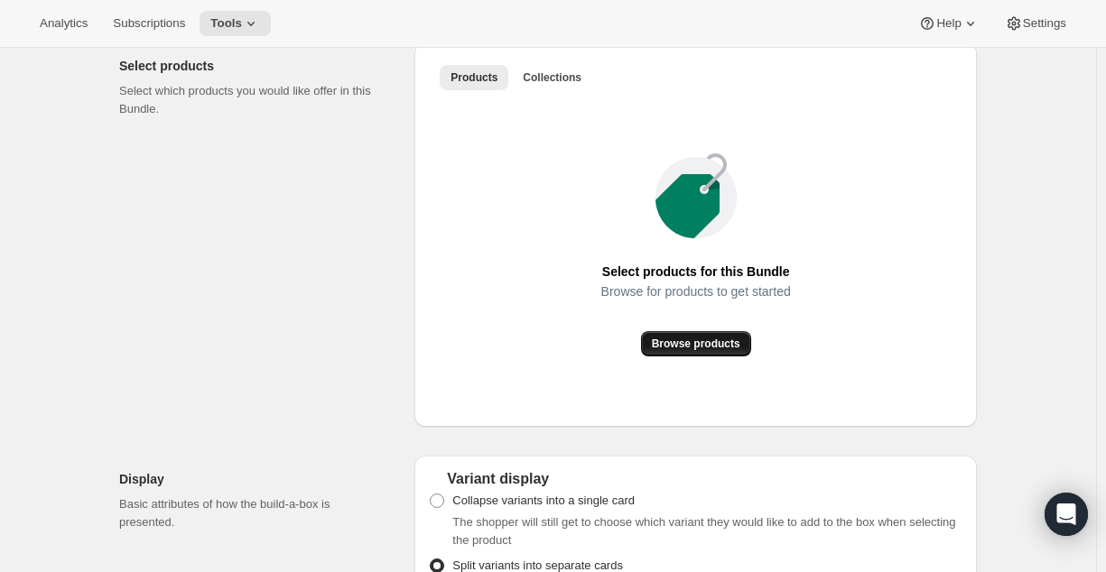
type input "Test Bundle"
click at [718, 344] on span "Browse products" at bounding box center [696, 344] width 88 height 14
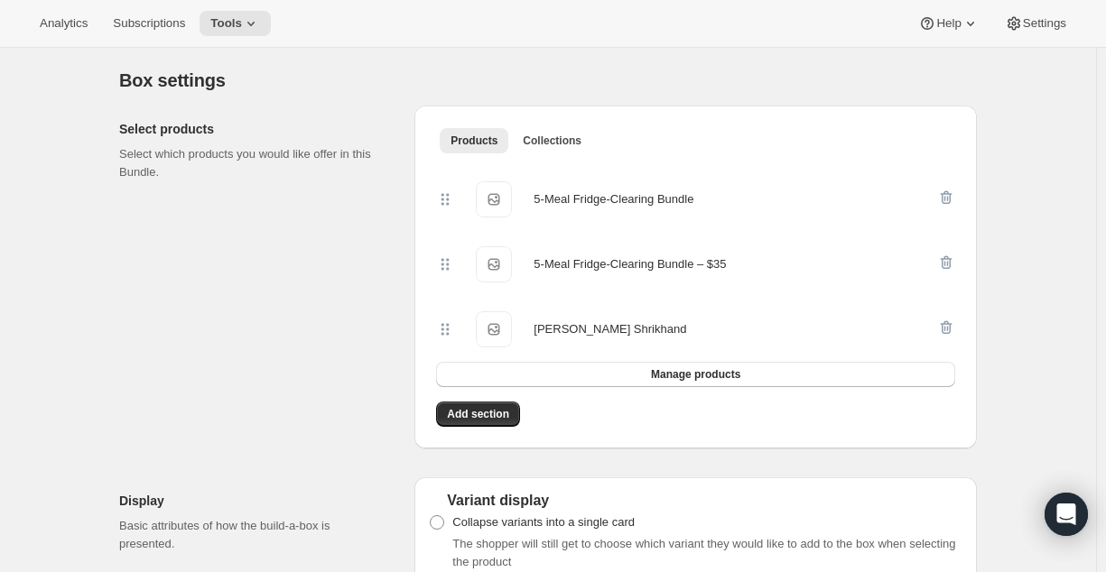
scroll to position [1013, 0]
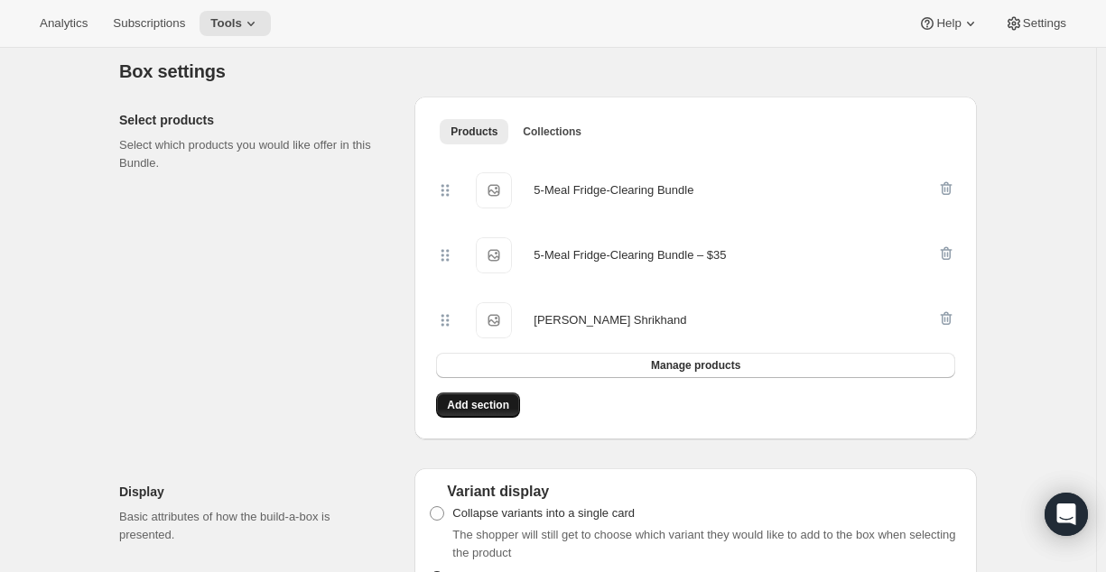
click at [509, 406] on span "Add section" at bounding box center [478, 405] width 62 height 14
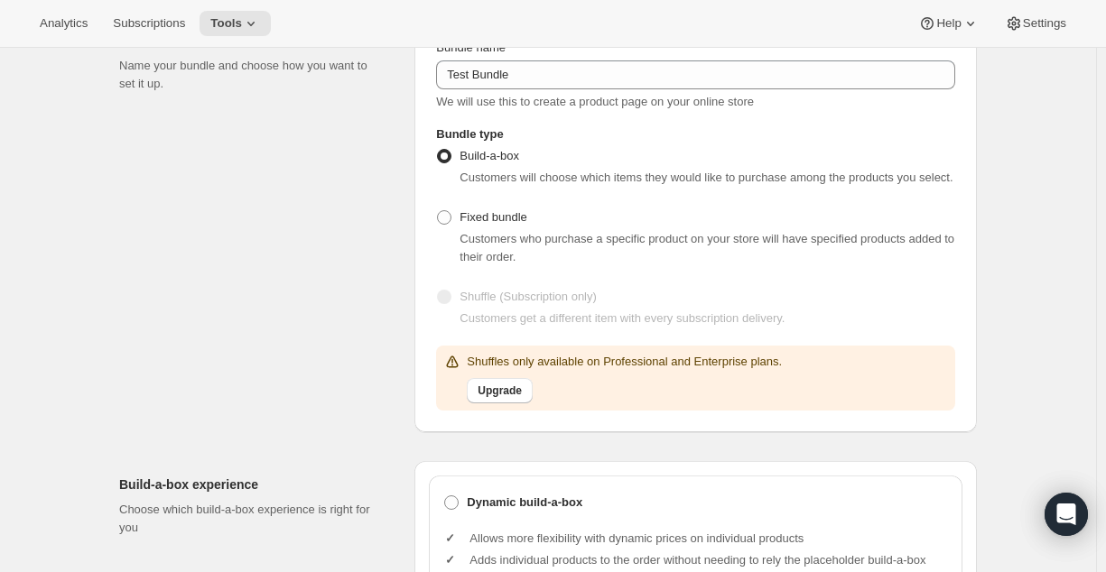
scroll to position [0, 0]
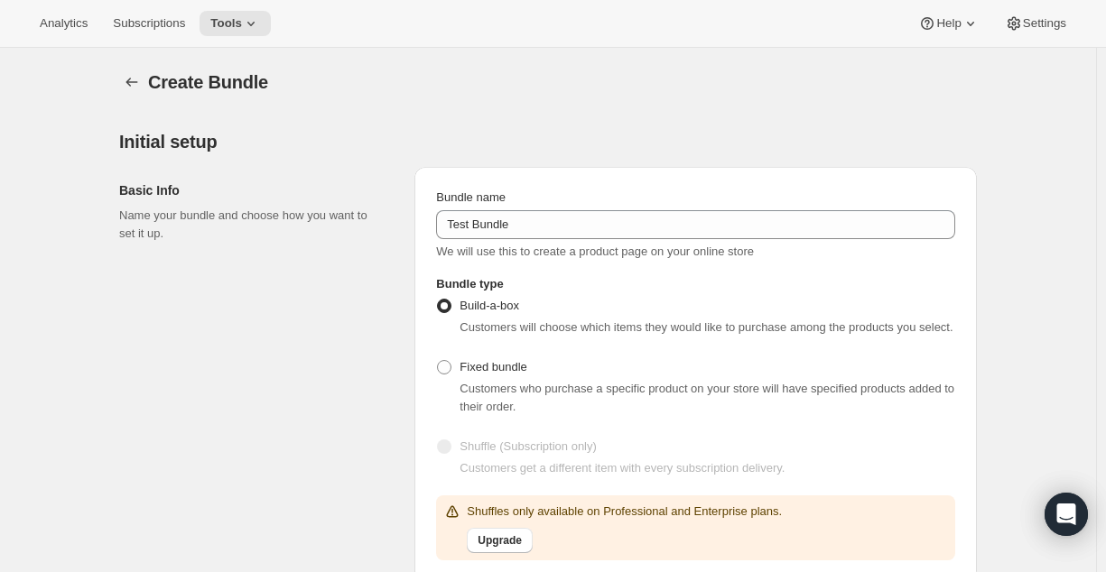
click at [647, 330] on span "Customers will choose which items they would like to purchase among the product…" at bounding box center [705, 327] width 493 height 14
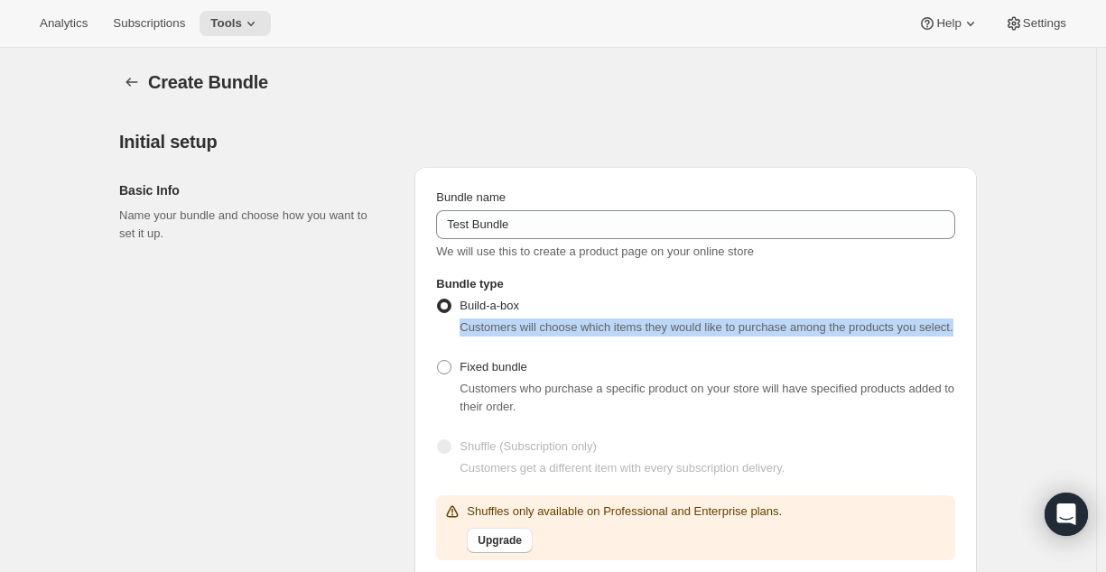
click at [647, 330] on span "Customers will choose which items they would like to purchase among the product…" at bounding box center [705, 327] width 493 height 14
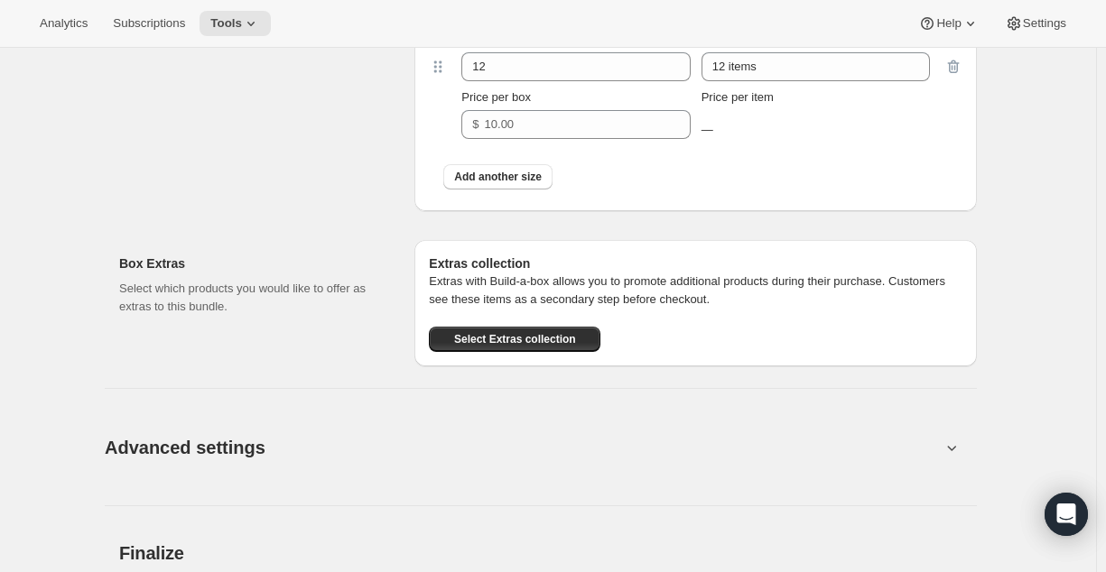
scroll to position [2075, 0]
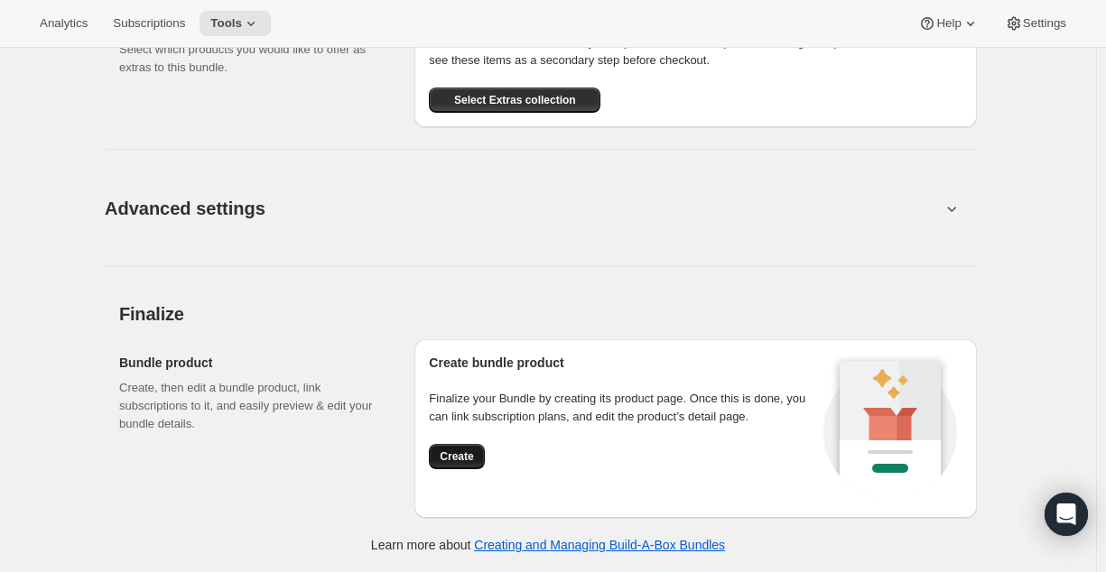
click at [451, 467] on button "Create" at bounding box center [456, 456] width 55 height 25
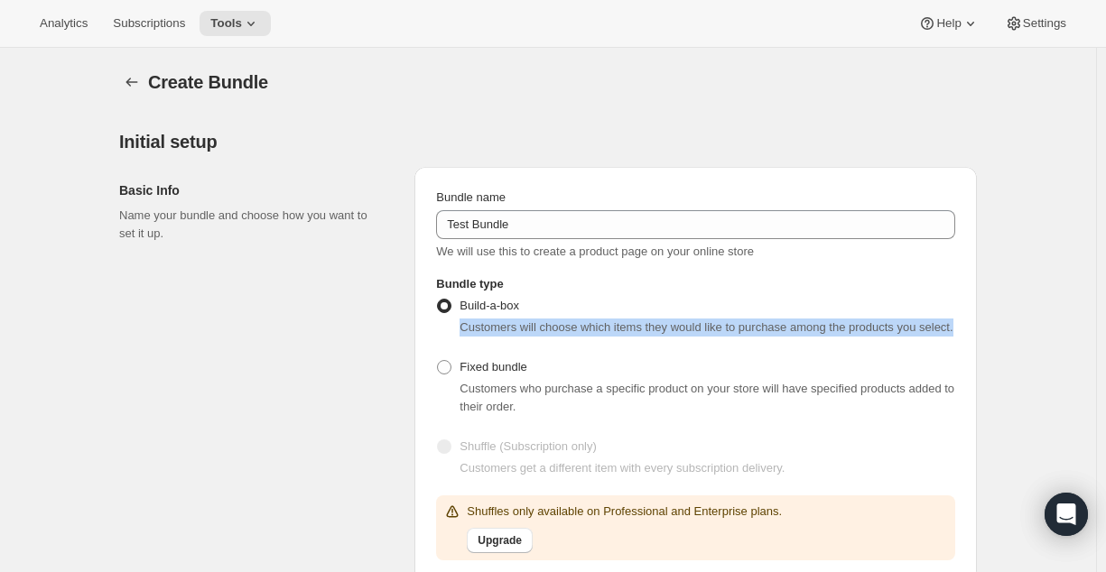
scroll to position [2118, 0]
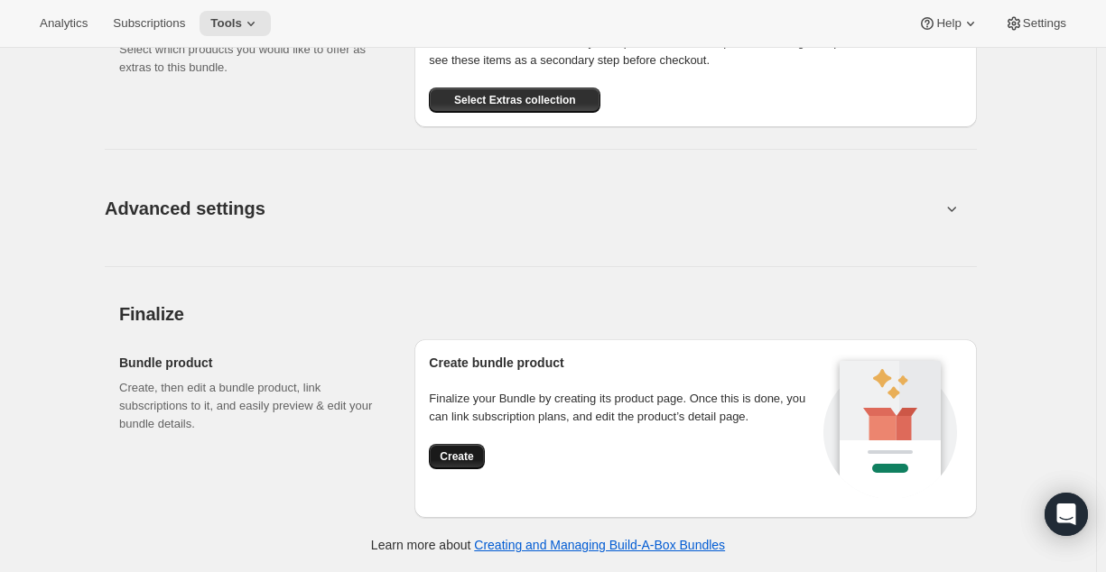
click at [469, 456] on span "Create" at bounding box center [456, 456] width 33 height 14
drag, startPoint x: 469, startPoint y: 456, endPoint x: 538, endPoint y: 208, distance: 257.5
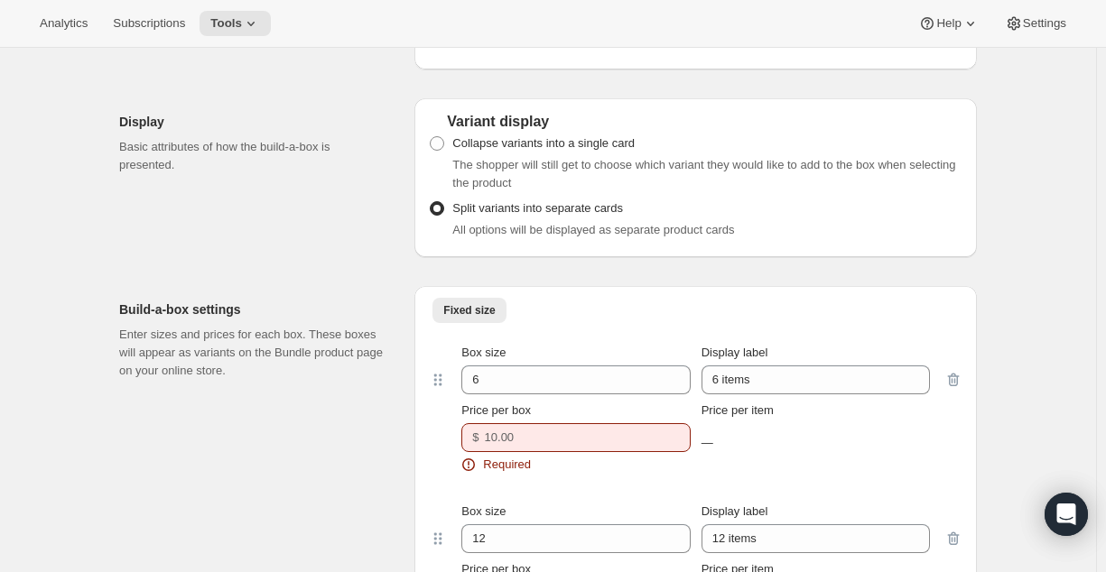
scroll to position [1402, 0]
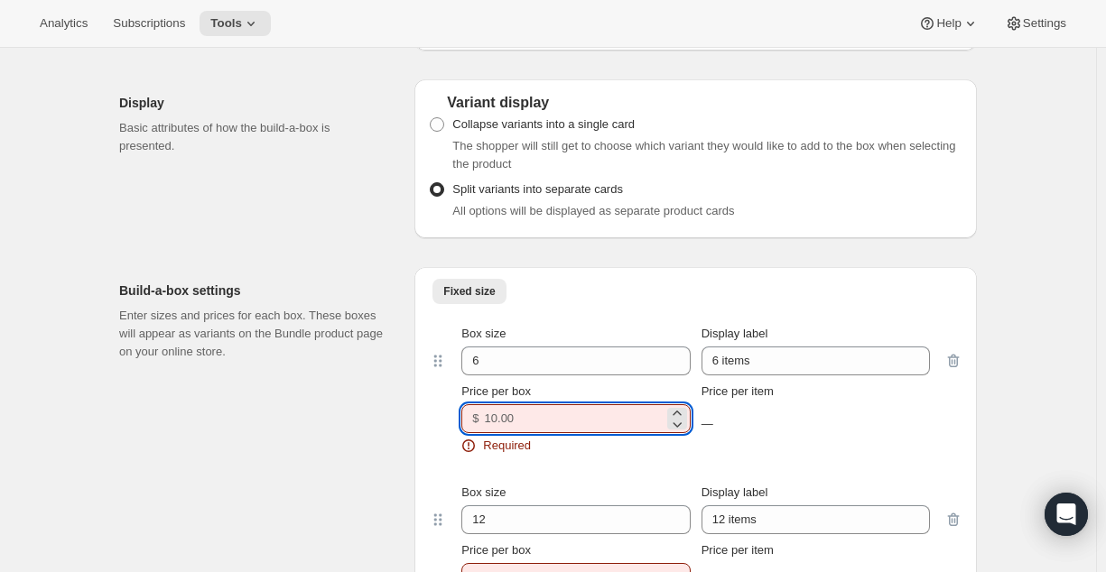
click at [516, 433] on input "Price per box" at bounding box center [574, 418] width 179 height 29
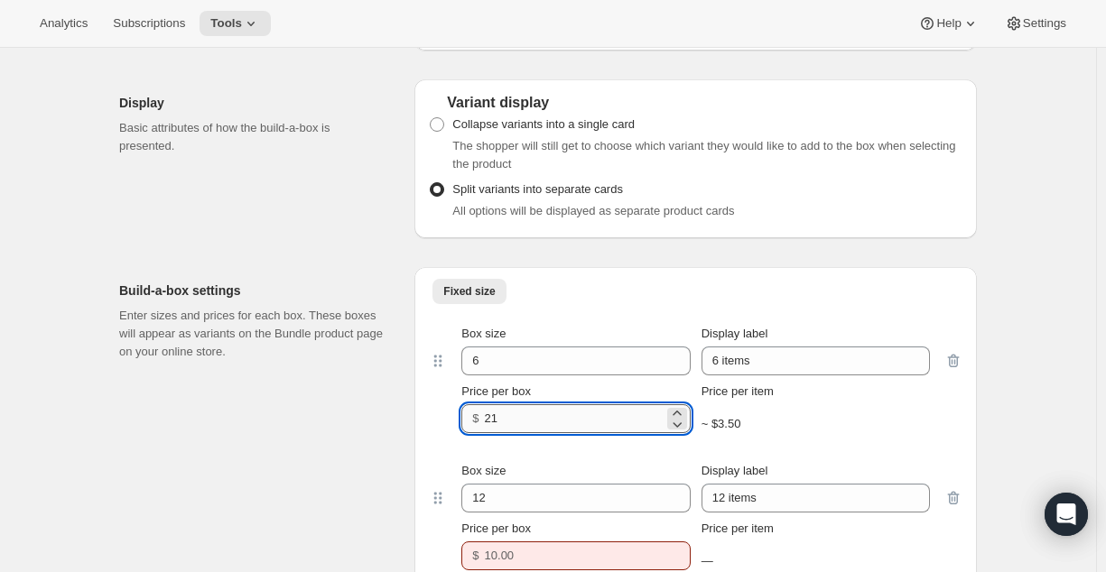
type input "2"
type input "40"
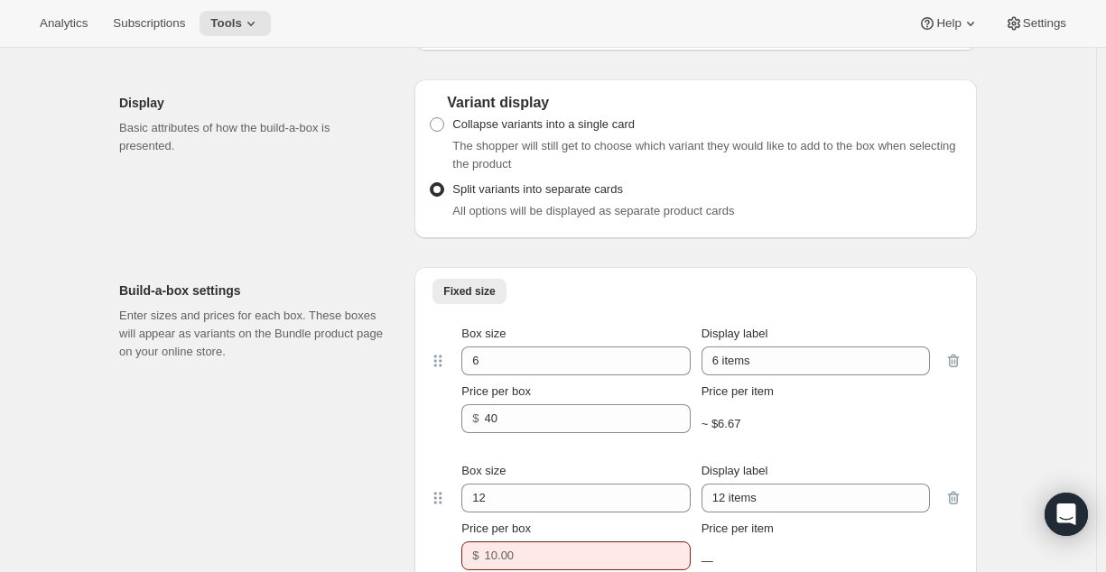
click at [798, 421] on div "~ $6.67" at bounding box center [815, 424] width 228 height 18
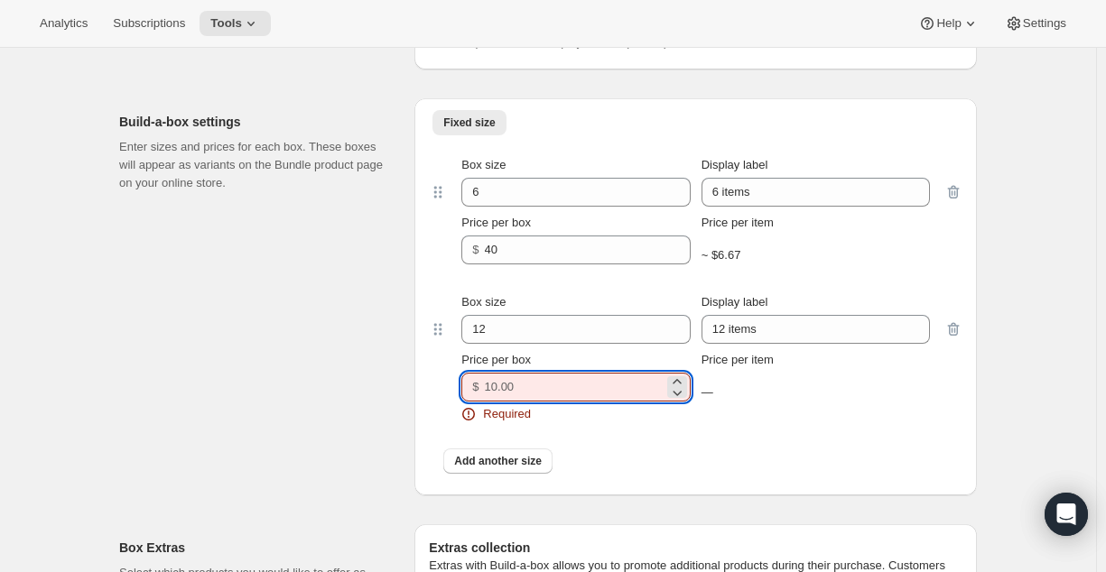
click at [567, 394] on input "Price per box" at bounding box center [574, 387] width 179 height 29
type input "0"
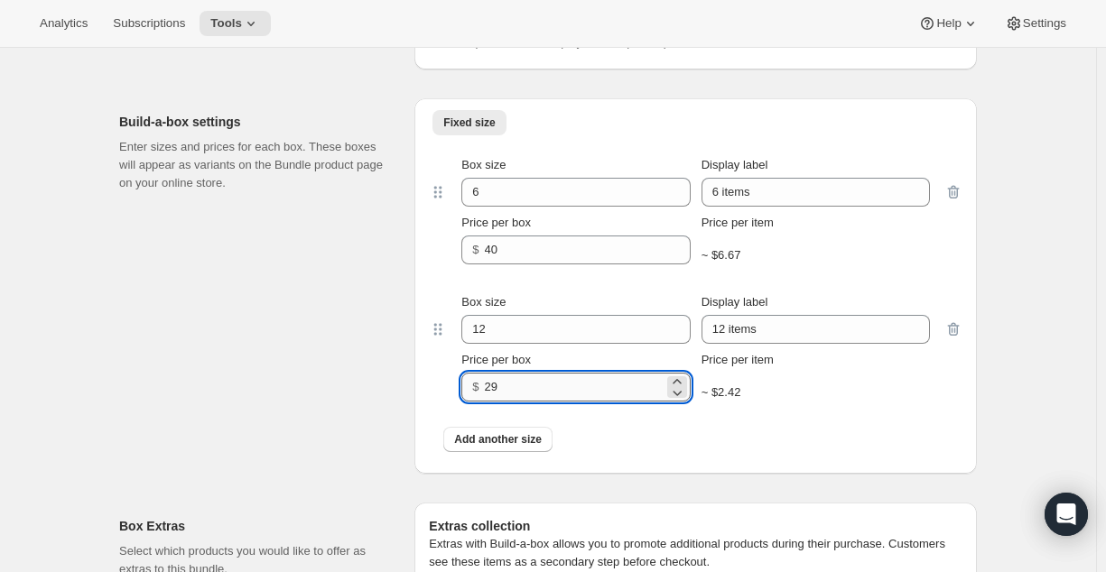
click at [567, 394] on input "29" at bounding box center [574, 387] width 179 height 29
type input "40"
click at [794, 422] on div "Add another size" at bounding box center [695, 439] width 533 height 47
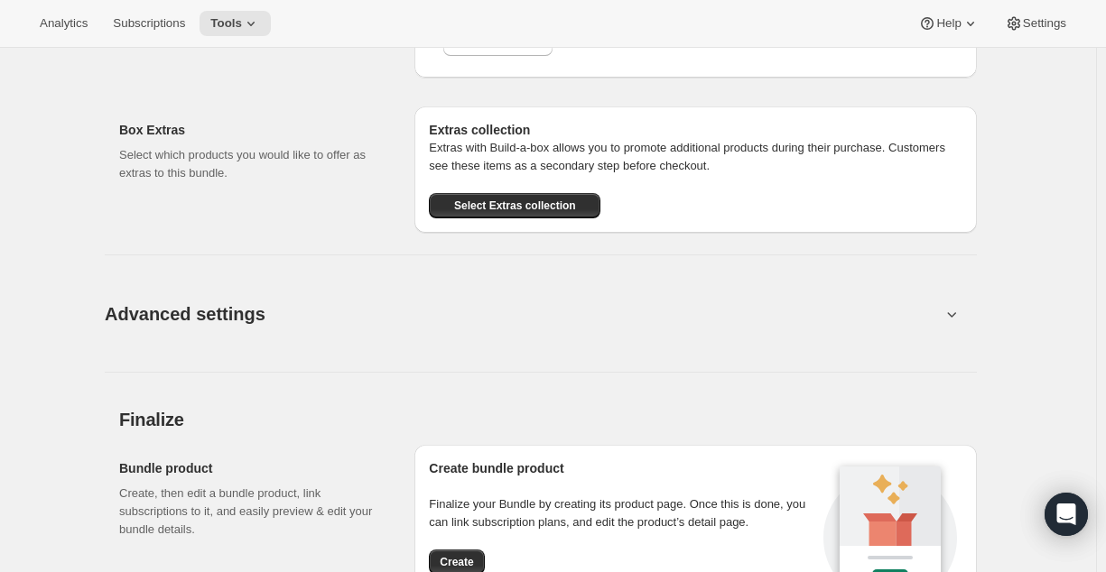
scroll to position [2075, 0]
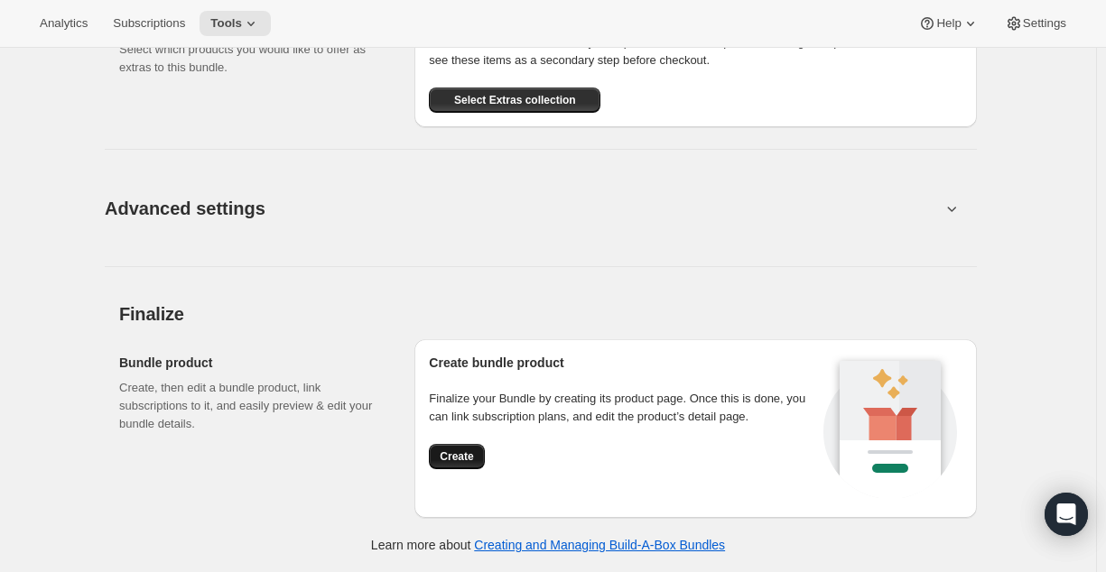
drag, startPoint x: 466, startPoint y: 471, endPoint x: 470, endPoint y: 459, distance: 12.6
click at [470, 459] on div "Create bundle product Finalize your Bundle by creating its product page. Once t…" at bounding box center [623, 429] width 389 height 150
click at [470, 459] on span "Create" at bounding box center [456, 456] width 33 height 14
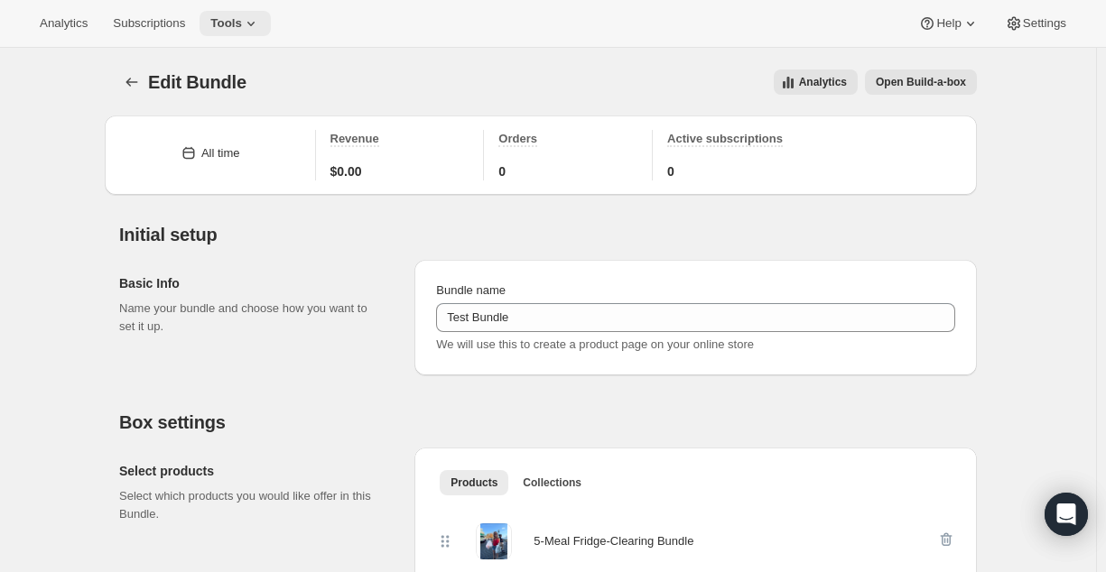
click at [240, 19] on span "Tools" at bounding box center [226, 23] width 32 height 14
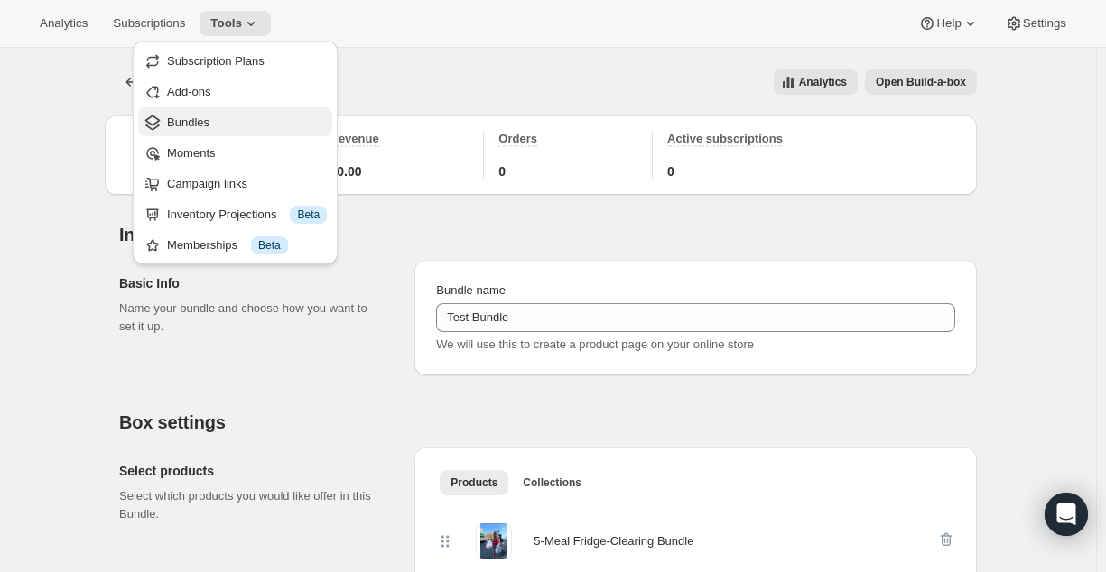
click at [230, 125] on span "Bundles" at bounding box center [247, 123] width 160 height 18
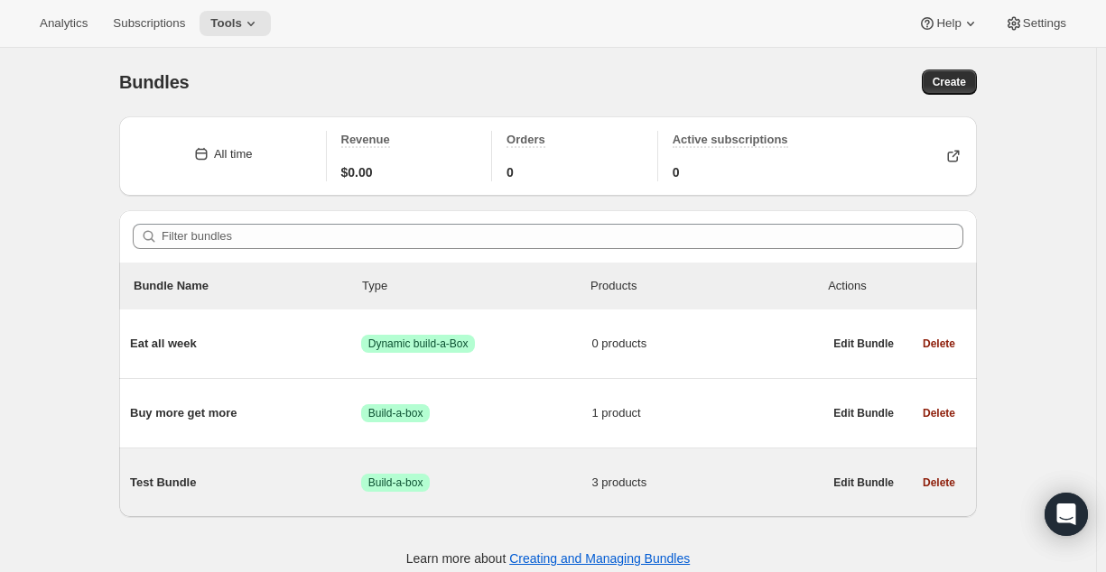
click at [506, 483] on span "Success Build-a-box" at bounding box center [476, 483] width 231 height 18
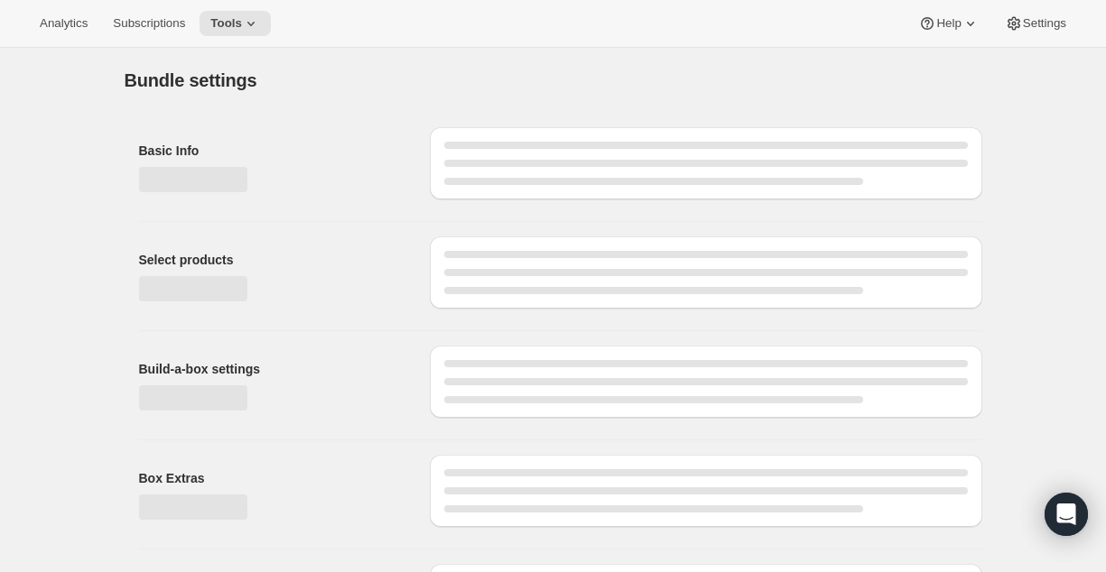
type input "Test Bundle"
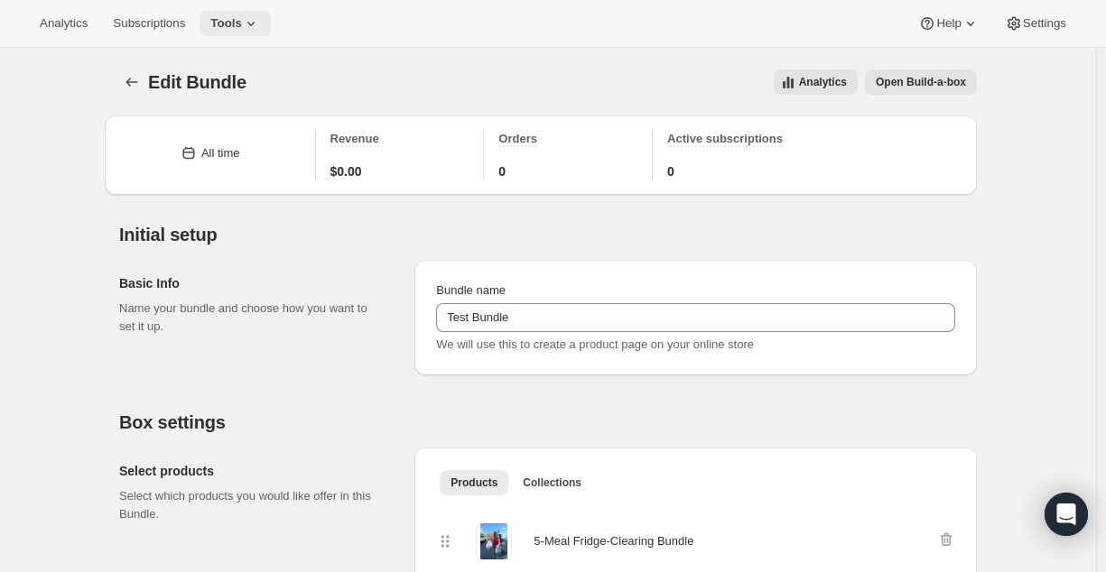
click at [247, 33] on button "Tools" at bounding box center [234, 23] width 71 height 25
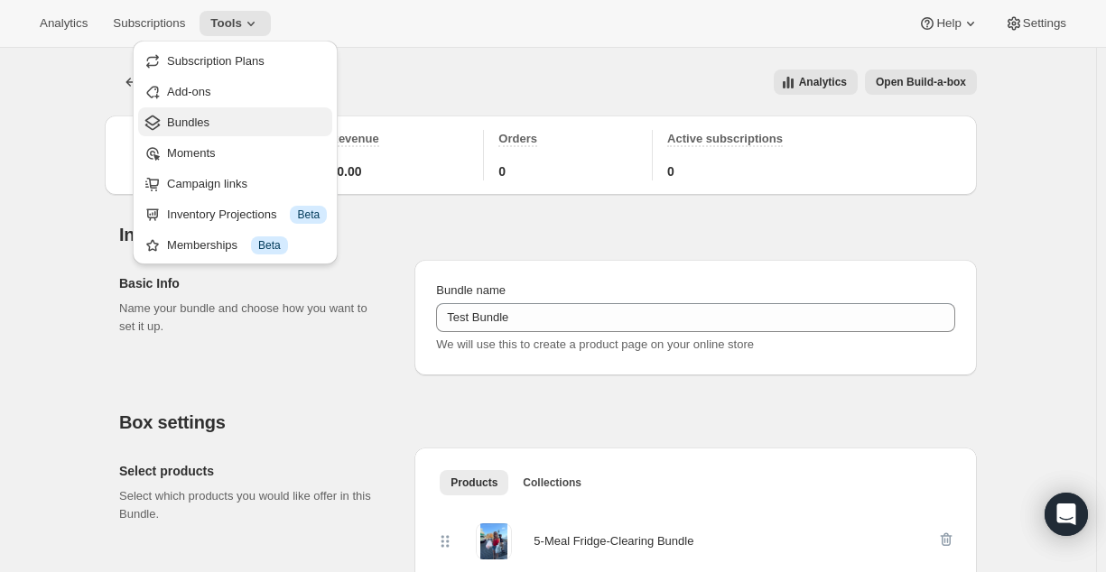
click at [202, 116] on span "Bundles" at bounding box center [188, 123] width 42 height 14
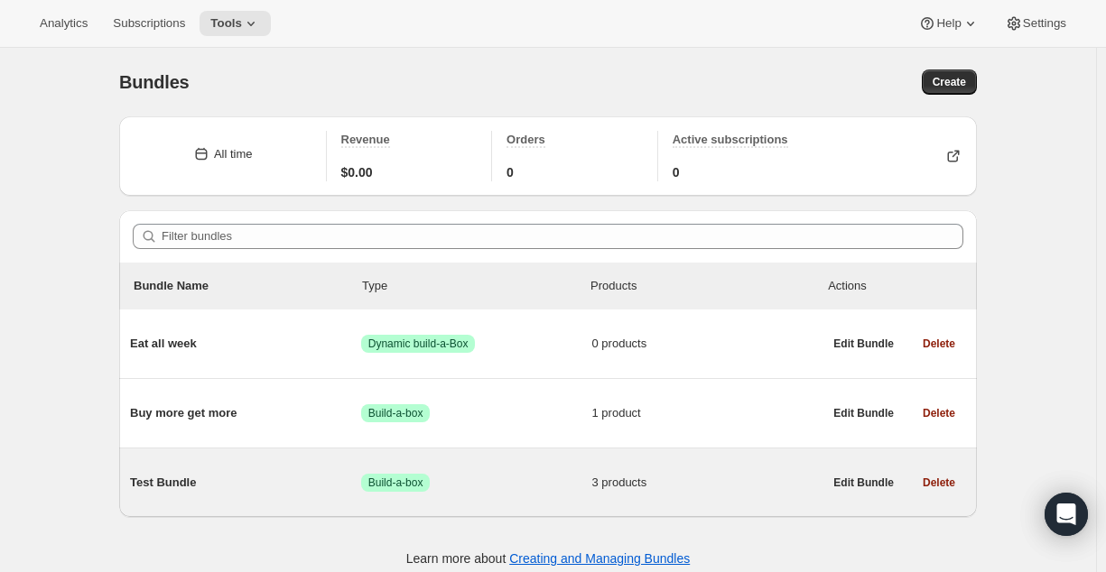
click at [666, 481] on span "3 products" at bounding box center [707, 483] width 231 height 18
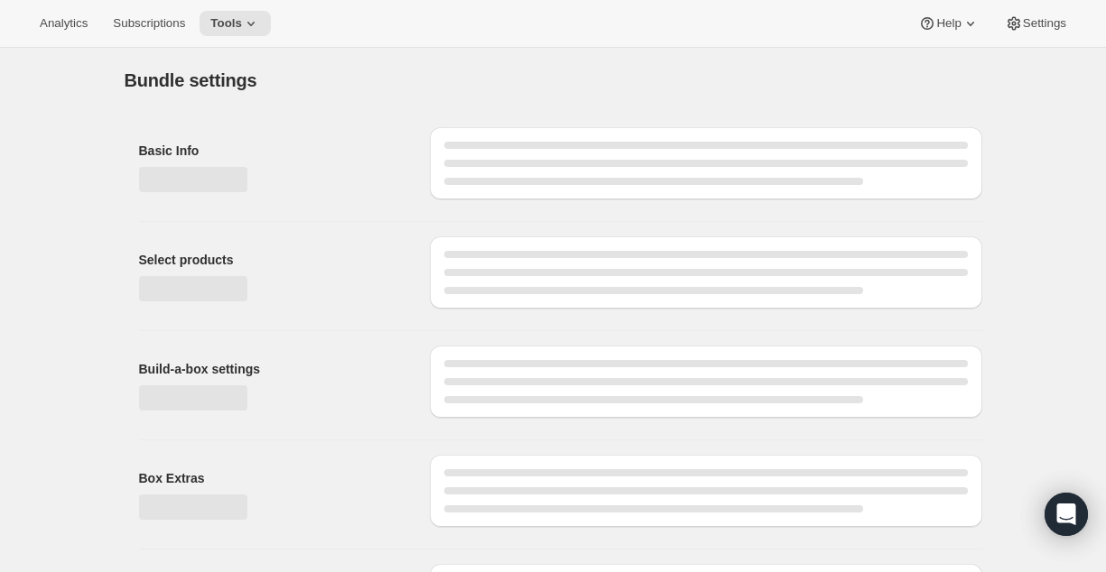
type input "Test Bundle"
